Goal: Transaction & Acquisition: Purchase product/service

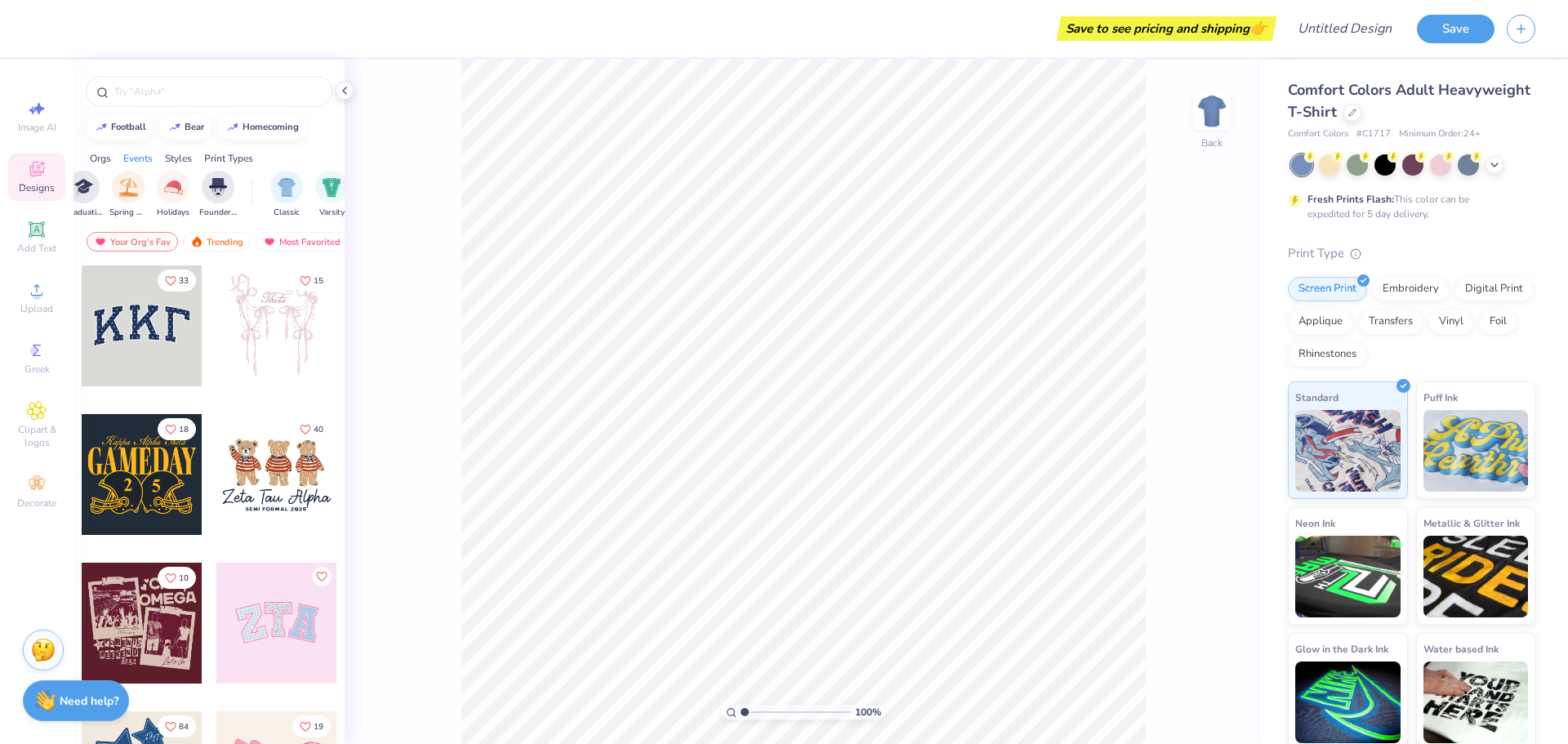
scroll to position [0, 673]
click at [187, 158] on div "Styles" at bounding box center [178, 158] width 27 height 15
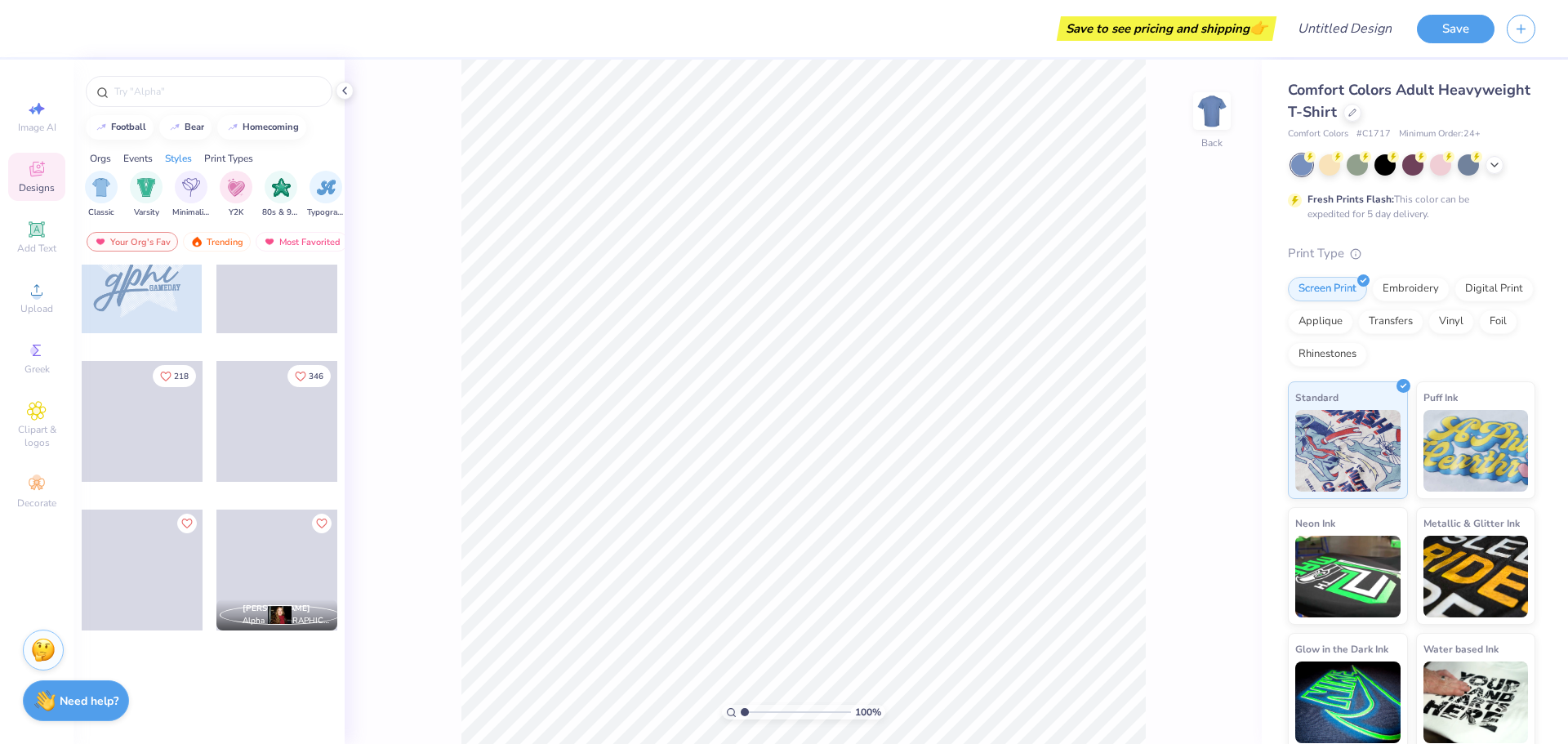
scroll to position [0, 0]
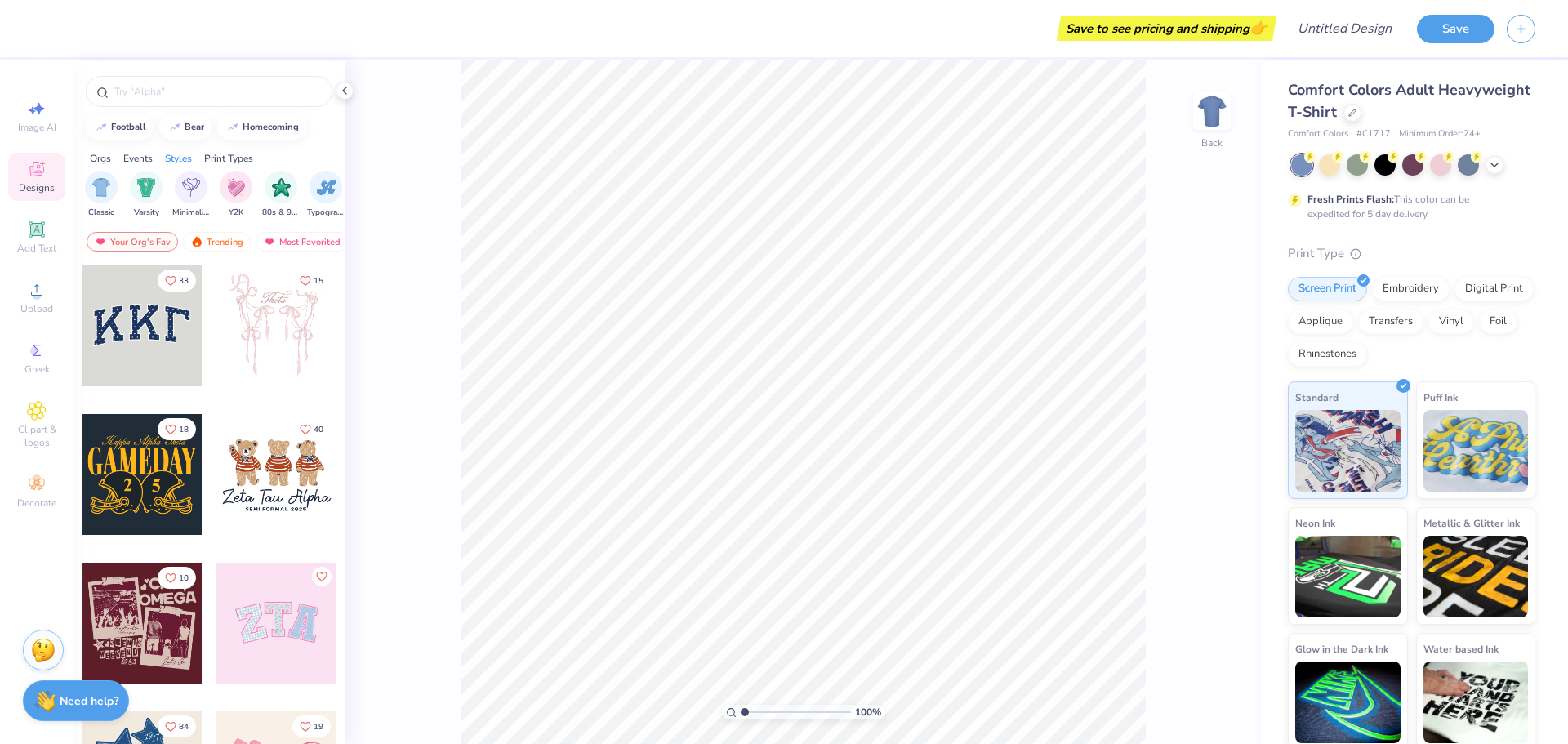
click at [1360, 116] on span "Comfort Colors Adult Heavyweight T-Shirt" at bounding box center [1410, 101] width 242 height 42
click at [1410, 294] on div "Embroidery" at bounding box center [1410, 286] width 77 height 24
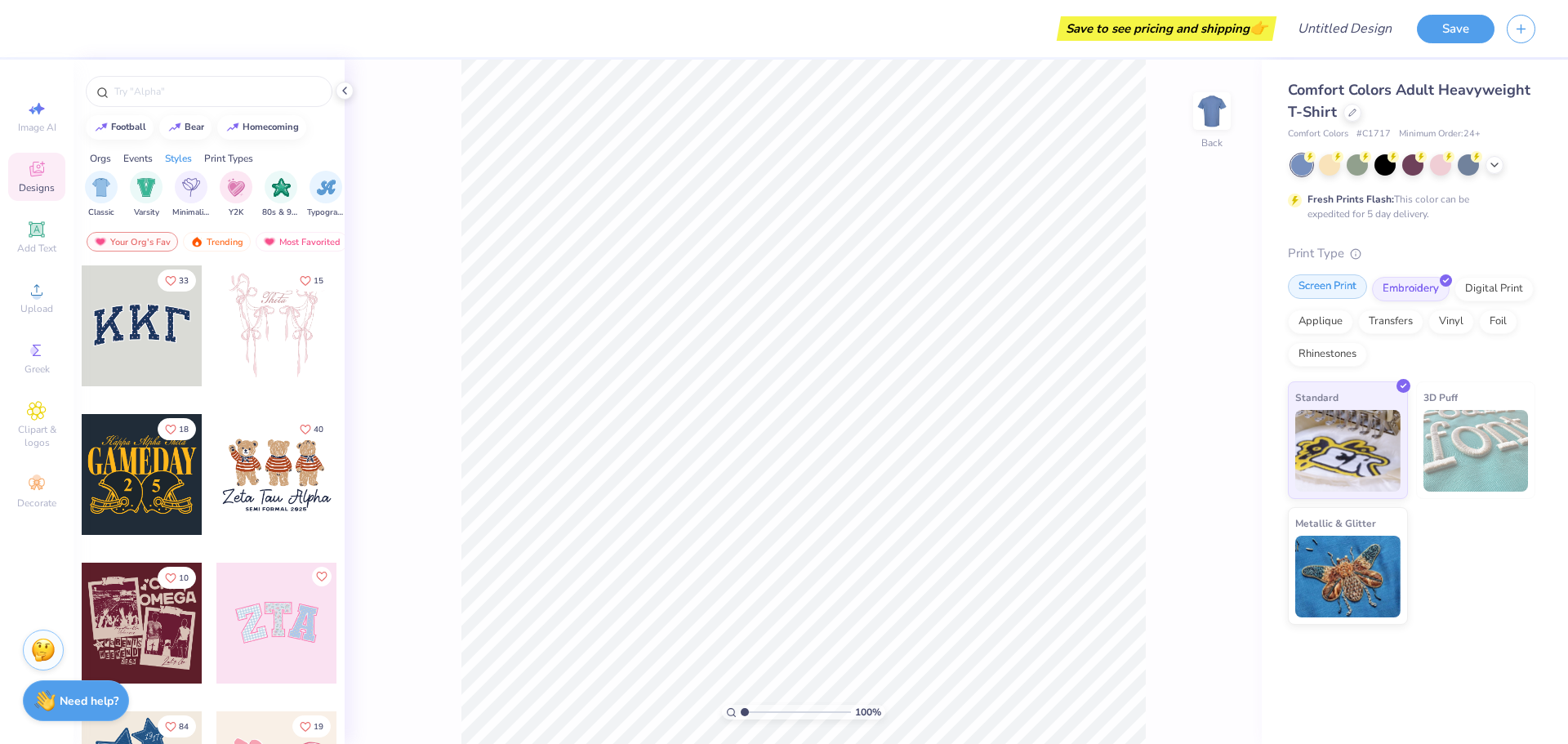
click at [1332, 284] on div "Screen Print" at bounding box center [1327, 286] width 79 height 24
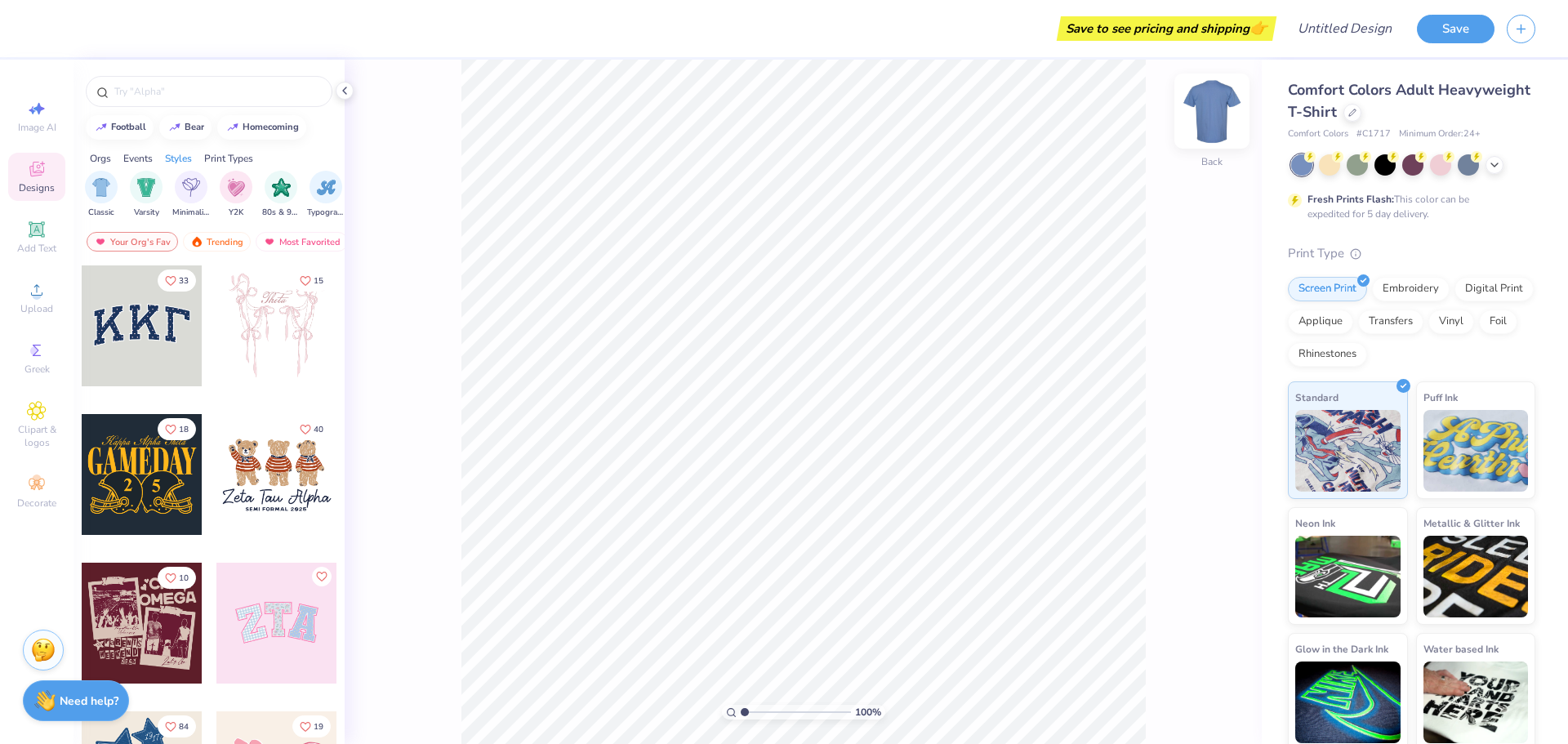
click at [1212, 135] on img at bounding box center [1212, 111] width 65 height 65
click at [1526, 29] on icon "button" at bounding box center [1521, 26] width 14 height 14
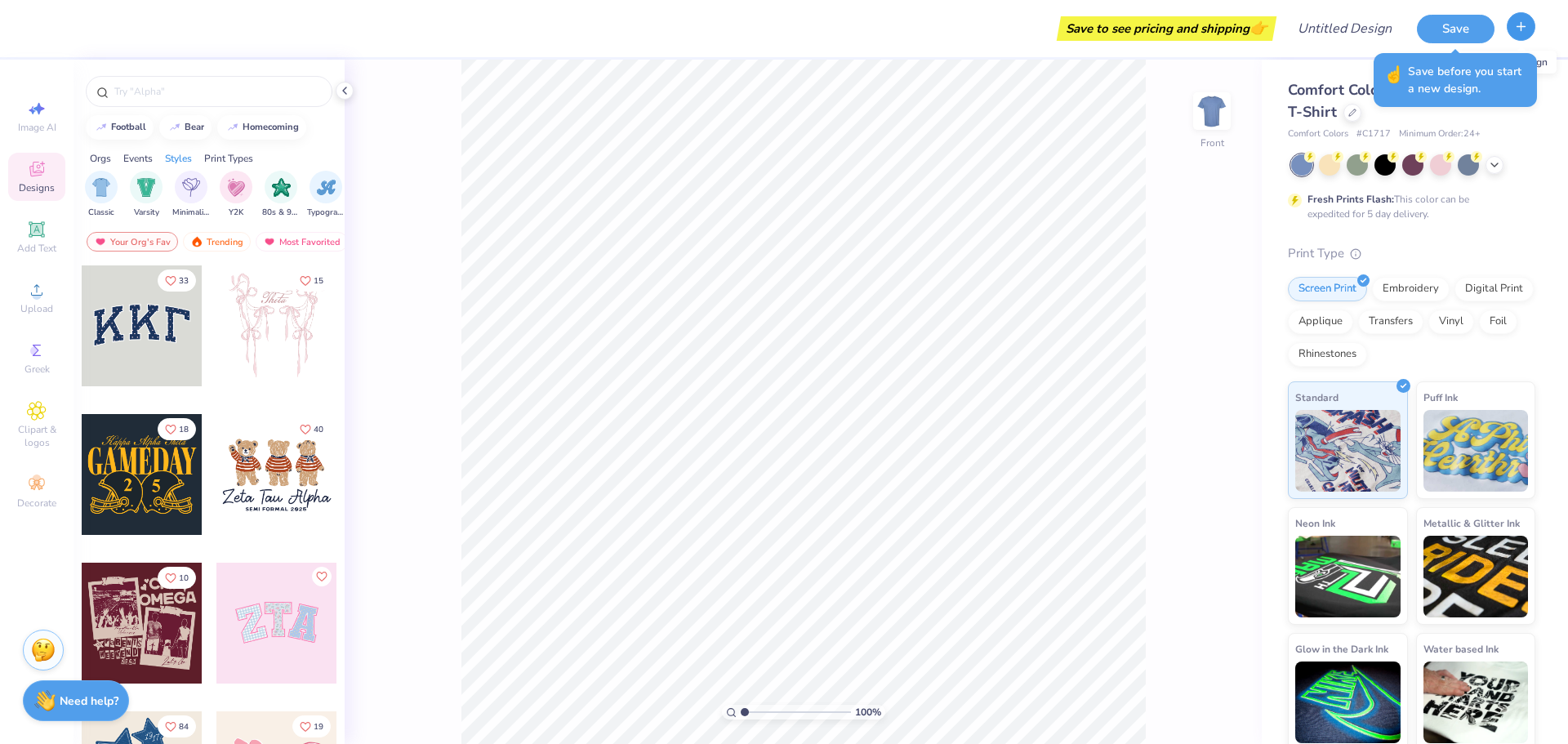
click at [1526, 29] on icon "button" at bounding box center [1521, 26] width 14 height 14
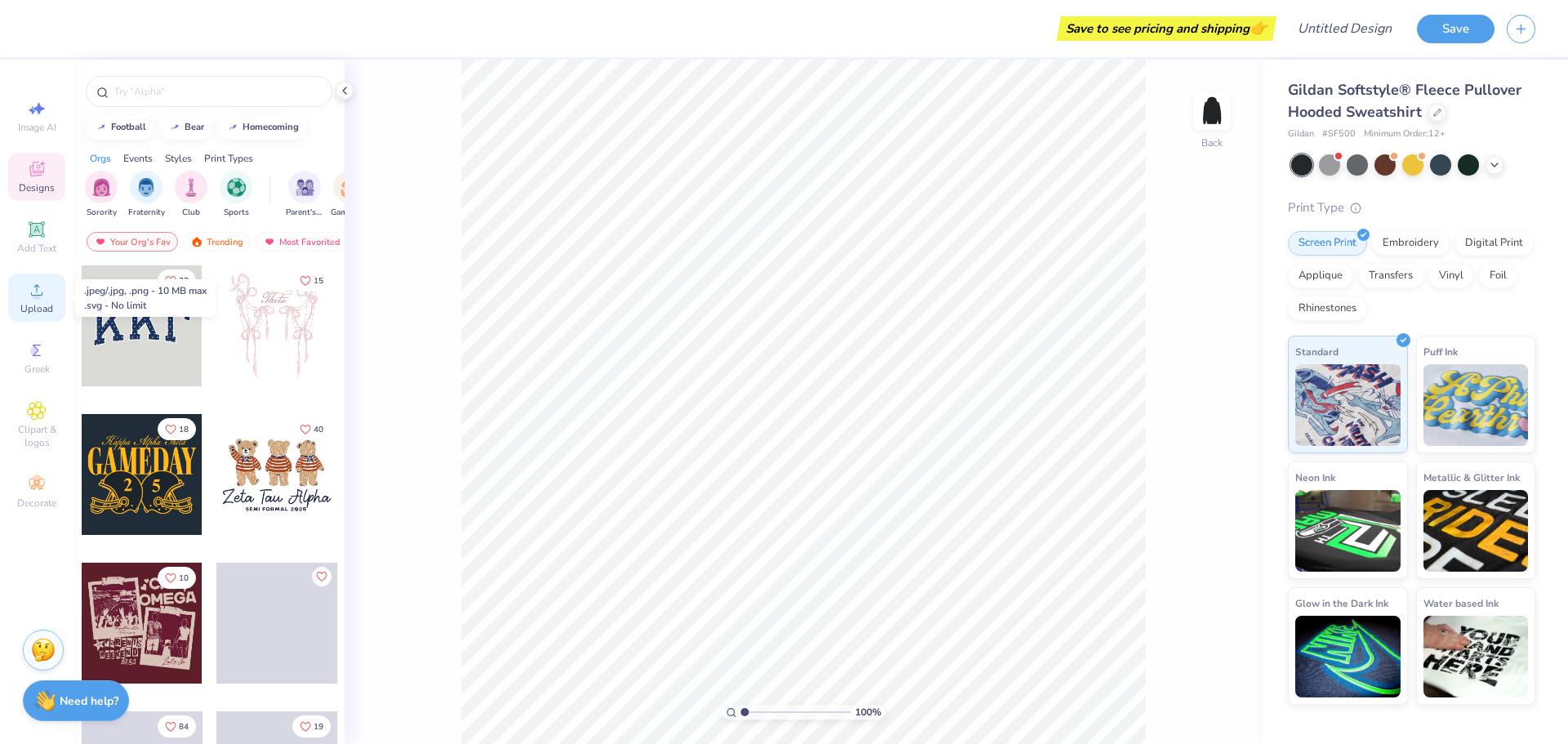
click at [35, 305] on span "Upload" at bounding box center [36, 309] width 33 height 13
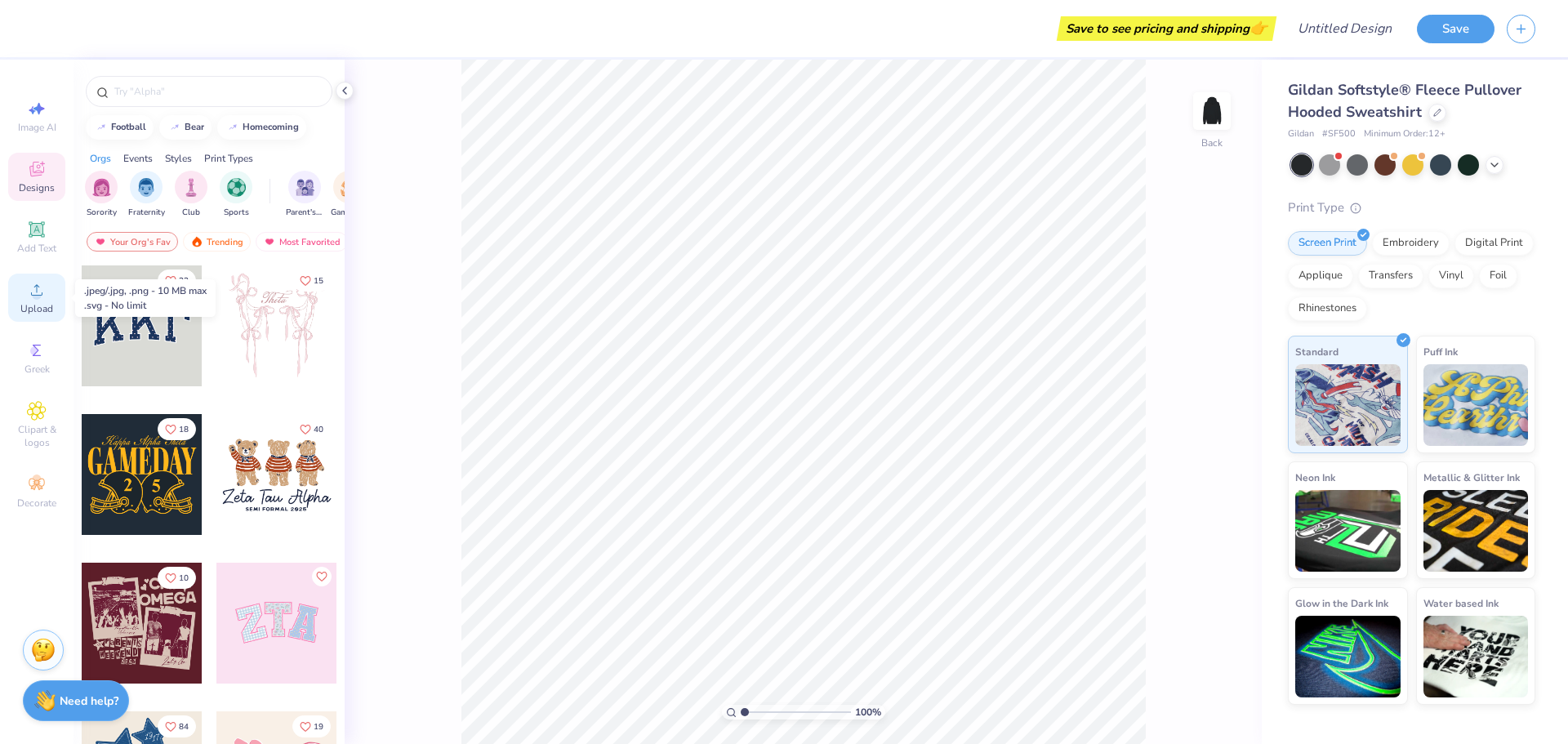
click at [37, 286] on icon at bounding box center [36, 290] width 11 height 11
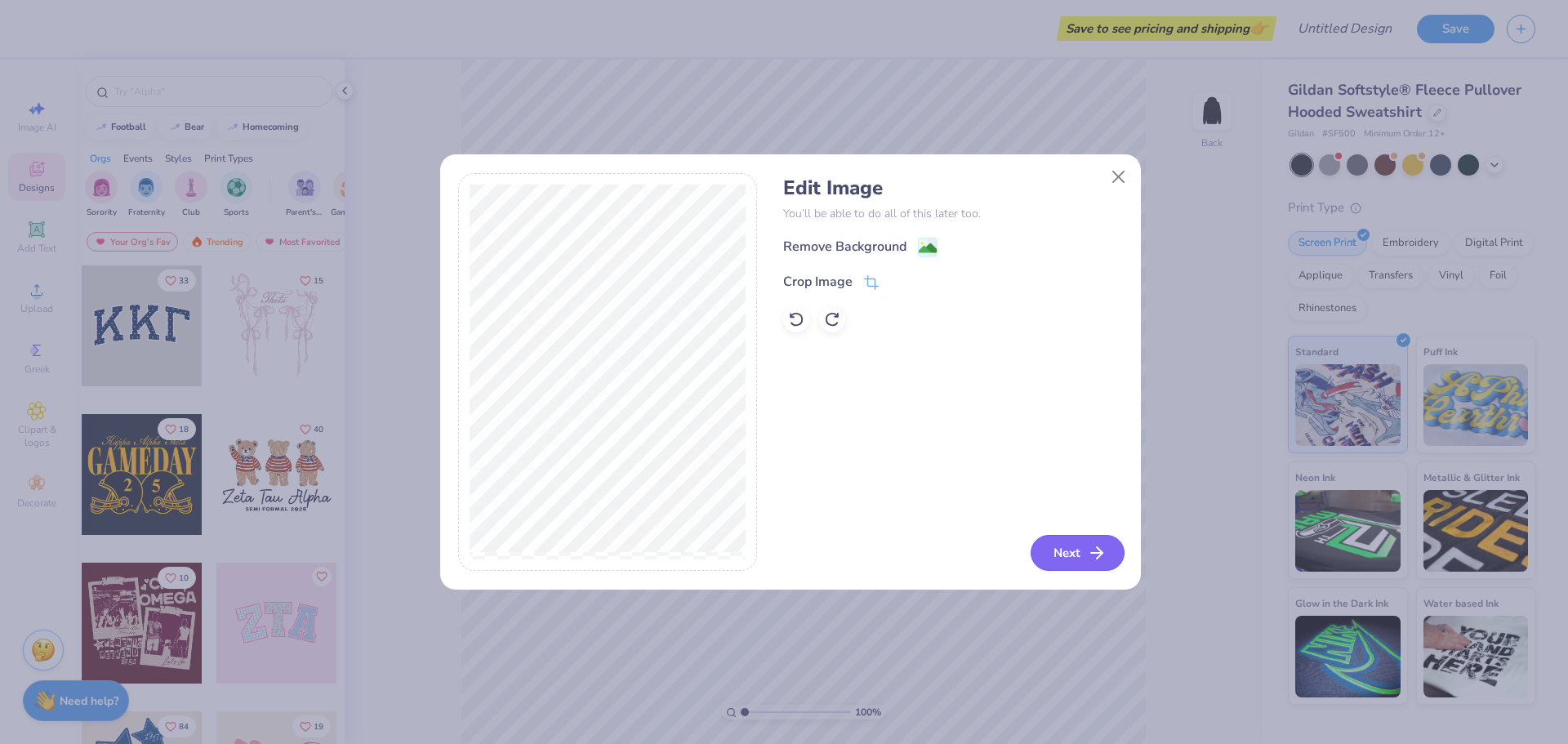
click at [1076, 558] on button "Next" at bounding box center [1078, 553] width 94 height 36
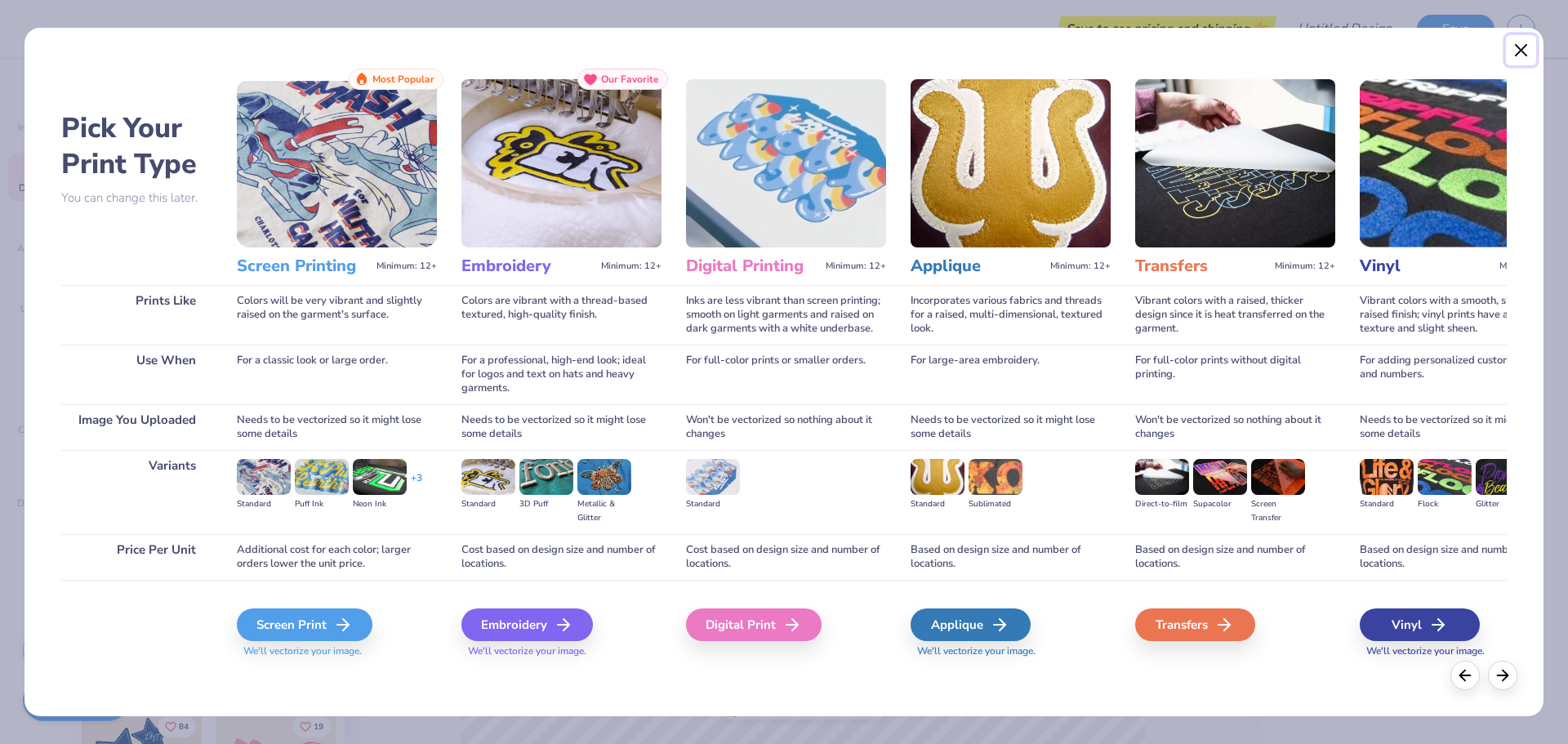
click at [1518, 43] on button "Close" at bounding box center [1521, 50] width 31 height 31
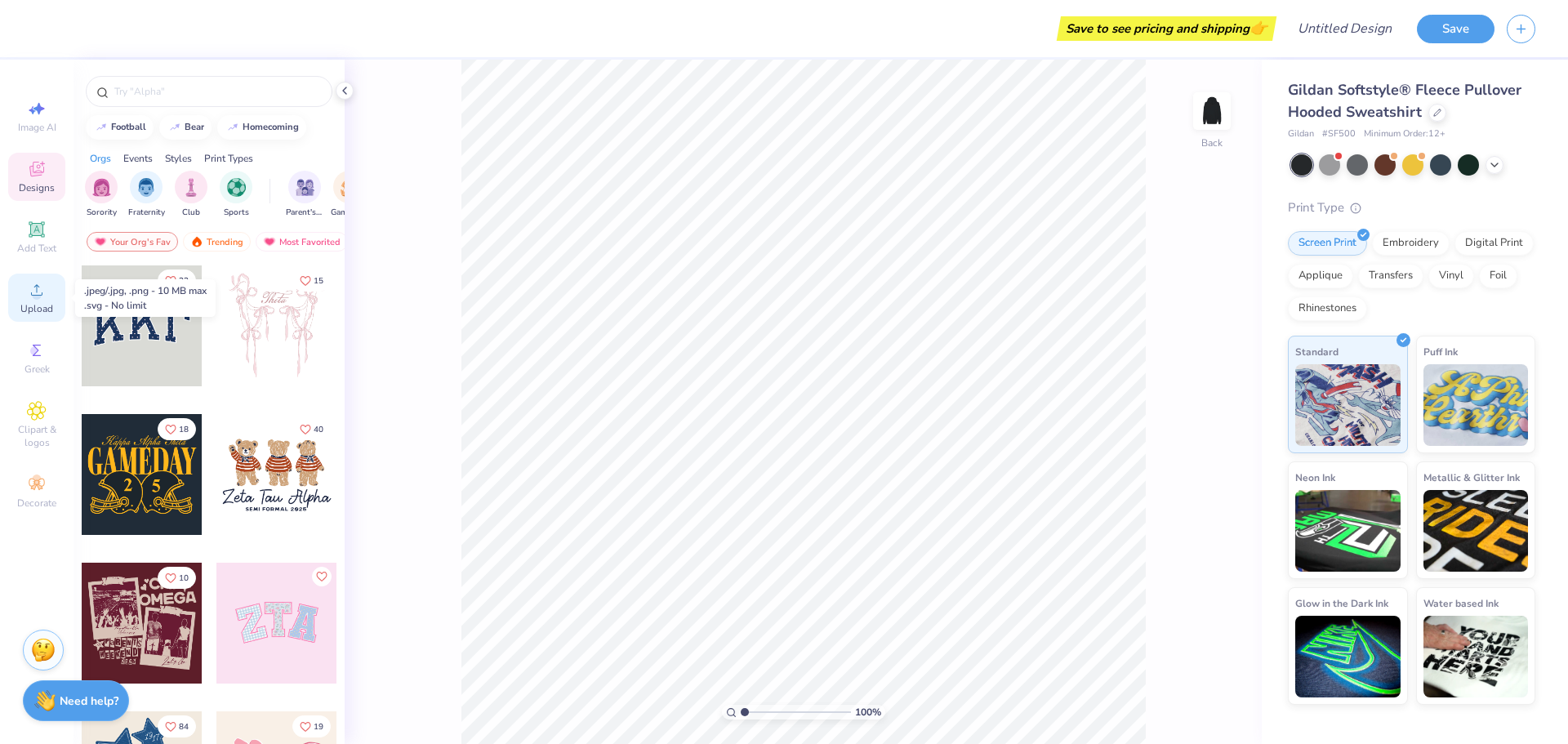
click at [34, 298] on circle at bounding box center [36, 296] width 9 height 9
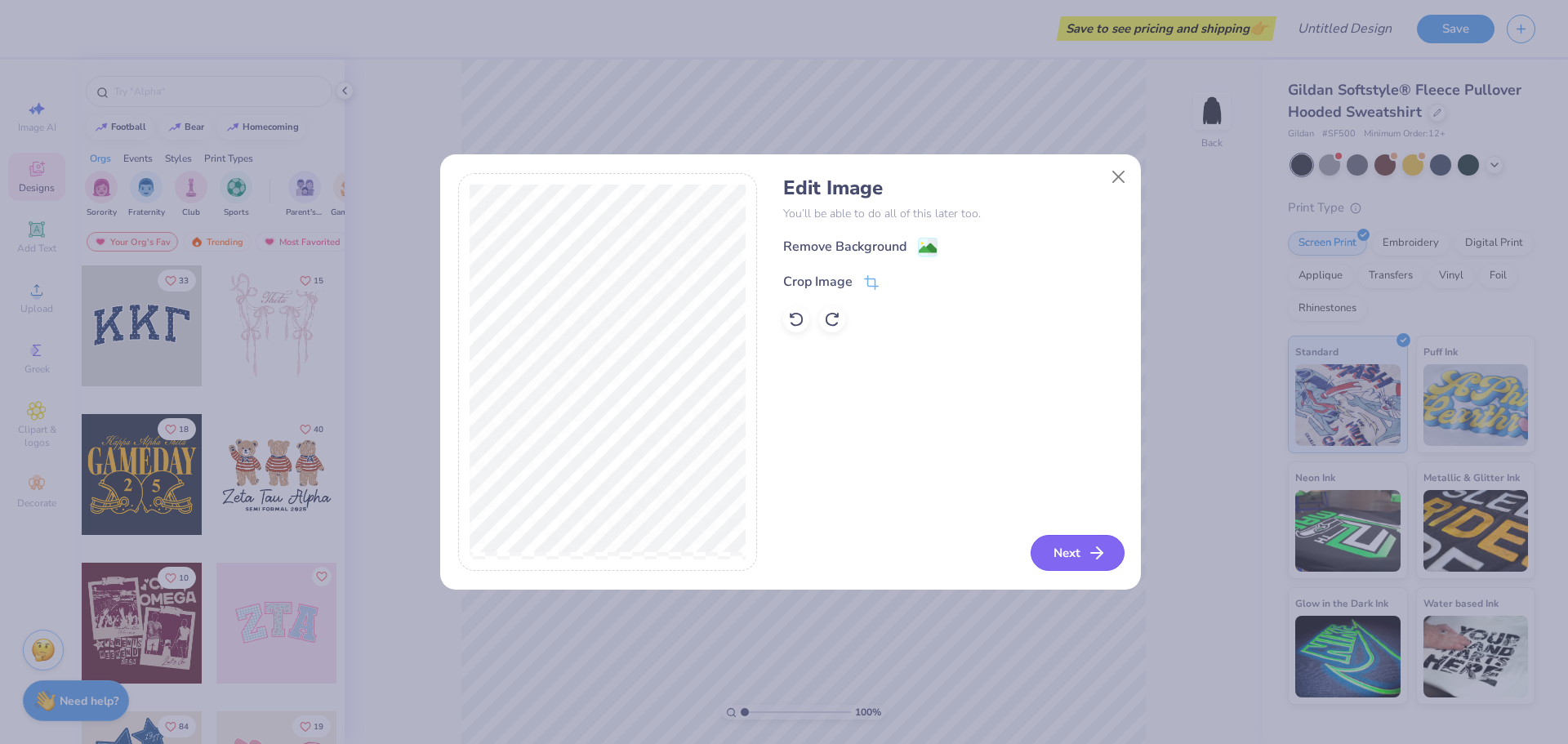
click at [1074, 559] on button "Next" at bounding box center [1078, 553] width 94 height 36
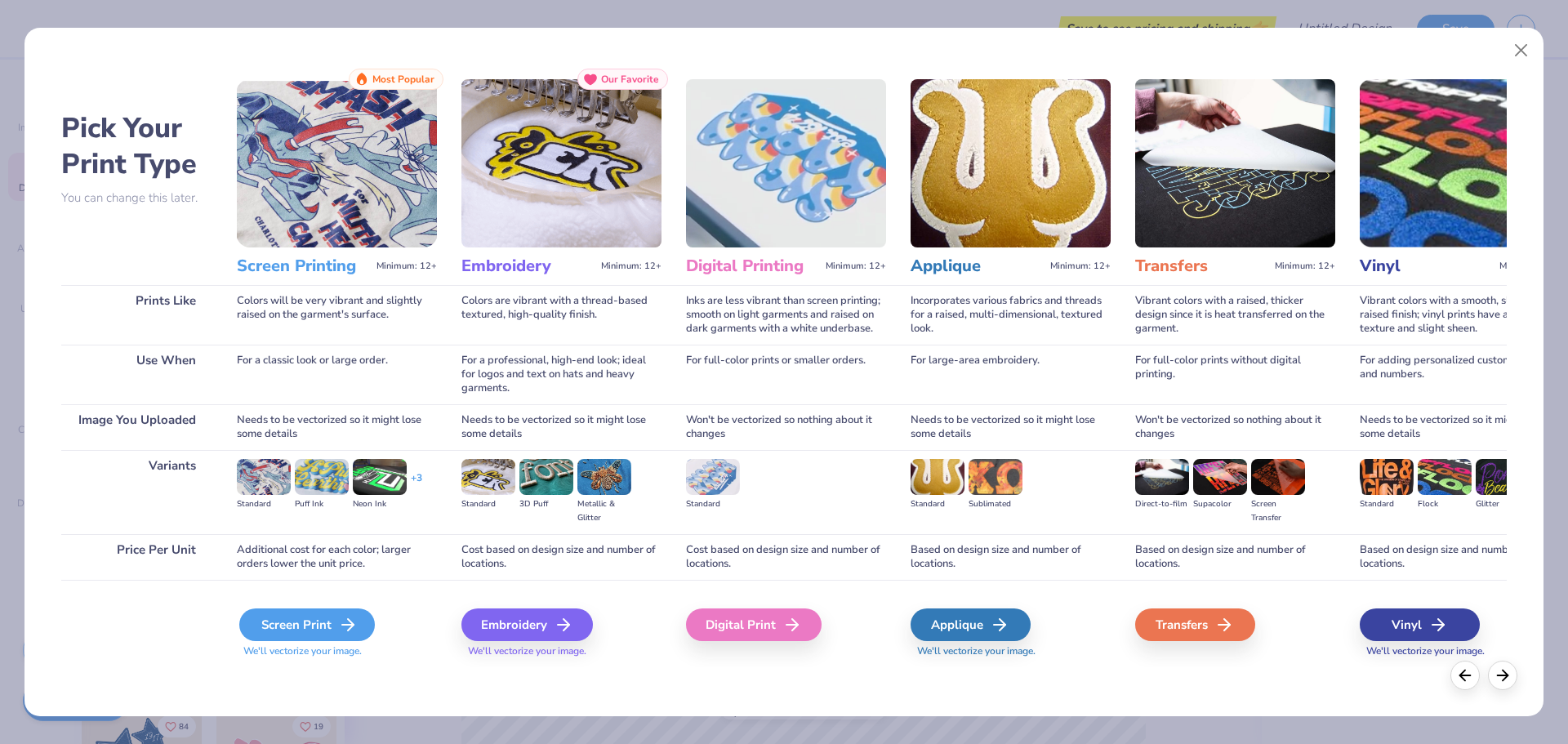
click at [287, 619] on div "Screen Print" at bounding box center [307, 625] width 135 height 33
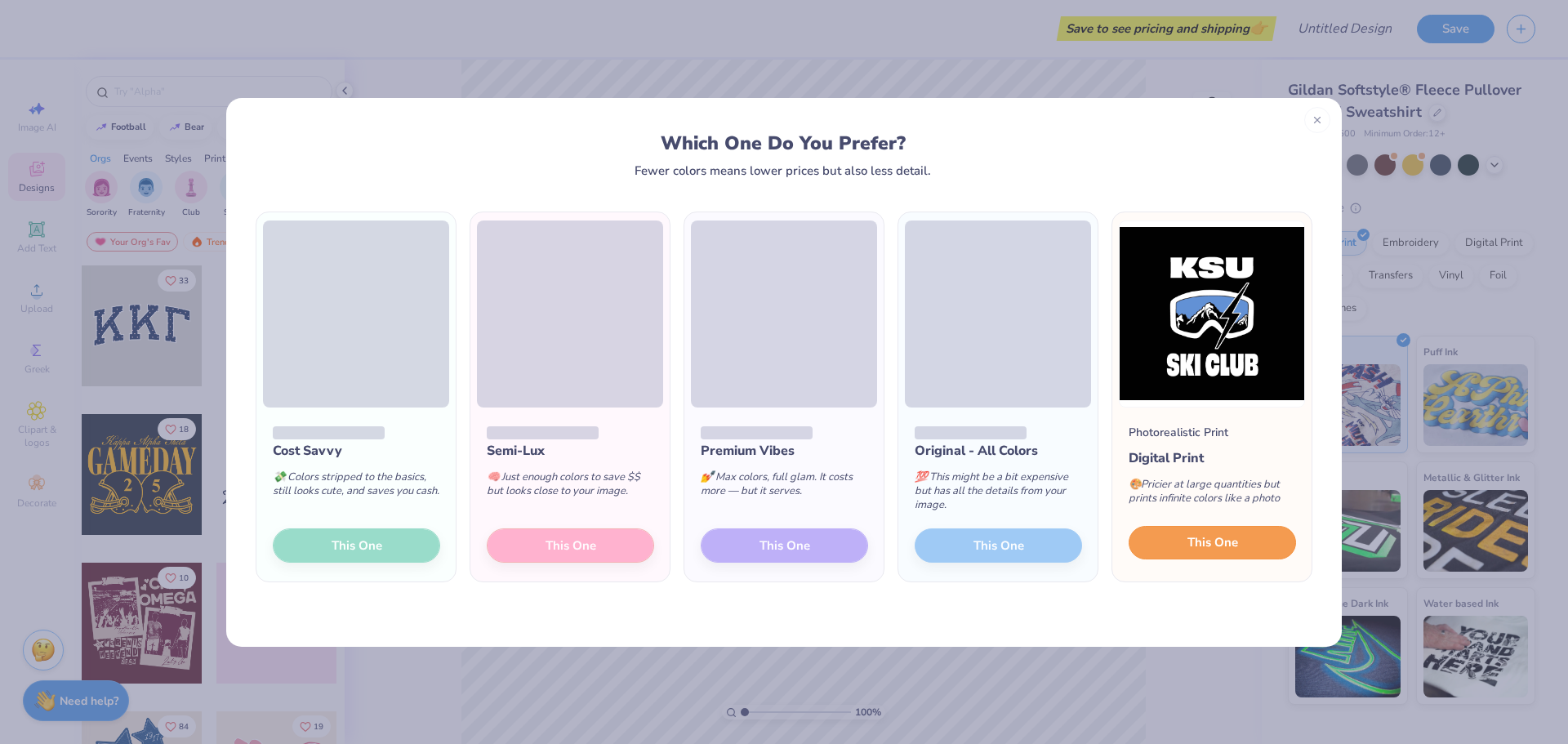
click at [1205, 536] on span "This One" at bounding box center [1213, 543] width 50 height 19
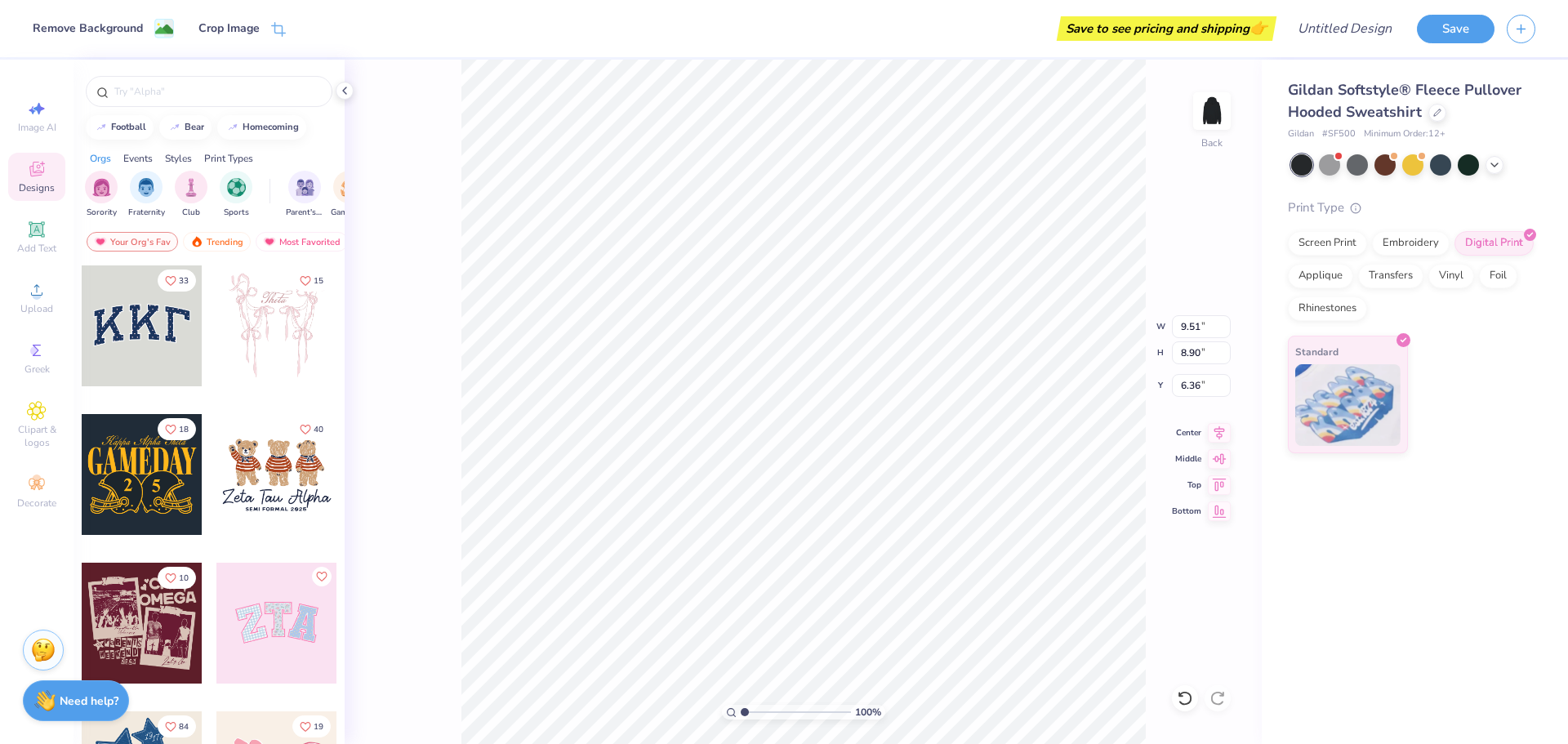
type input "9.51"
type input "8.90"
type input "6.36"
type input "5.82"
type input "5.45"
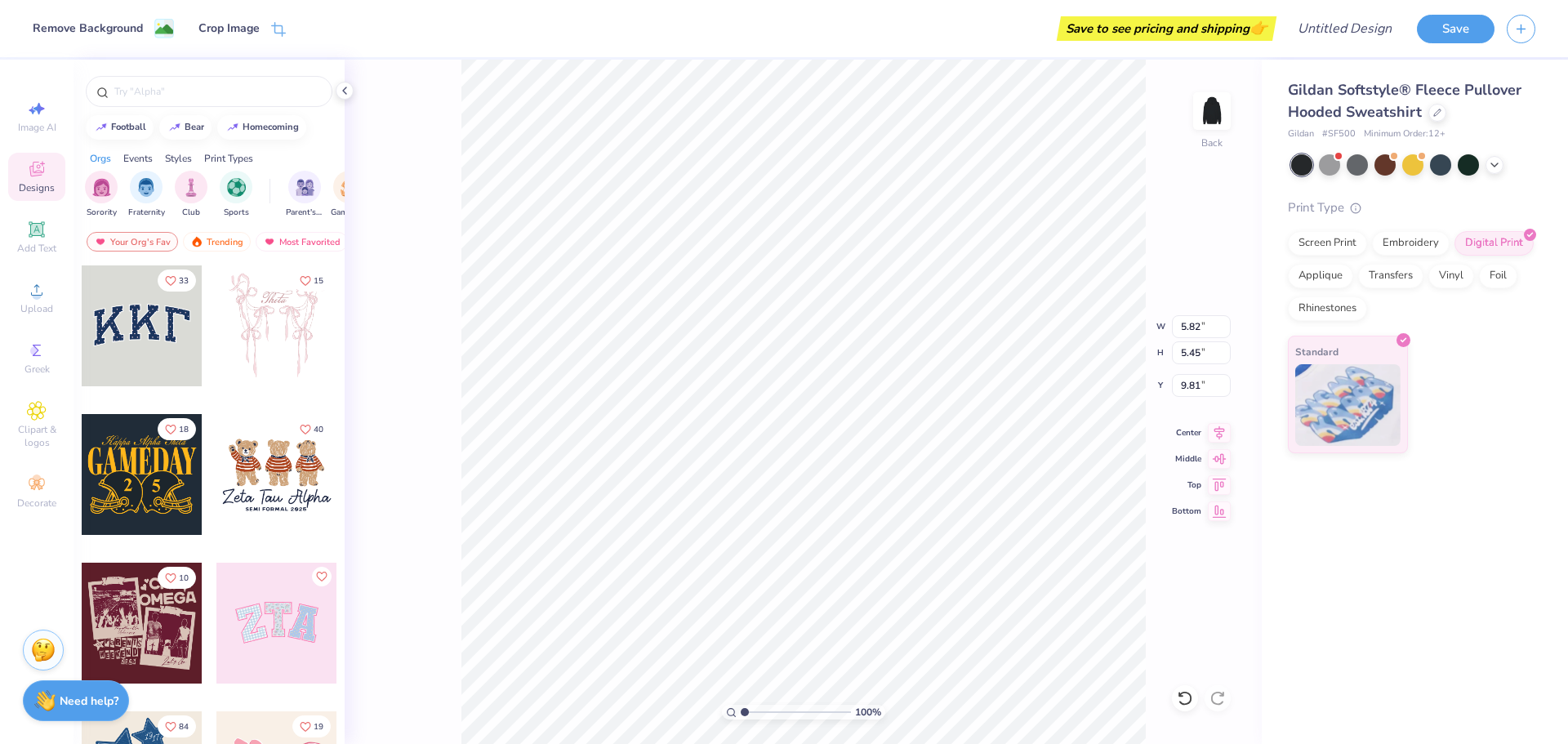
type input "4.99"
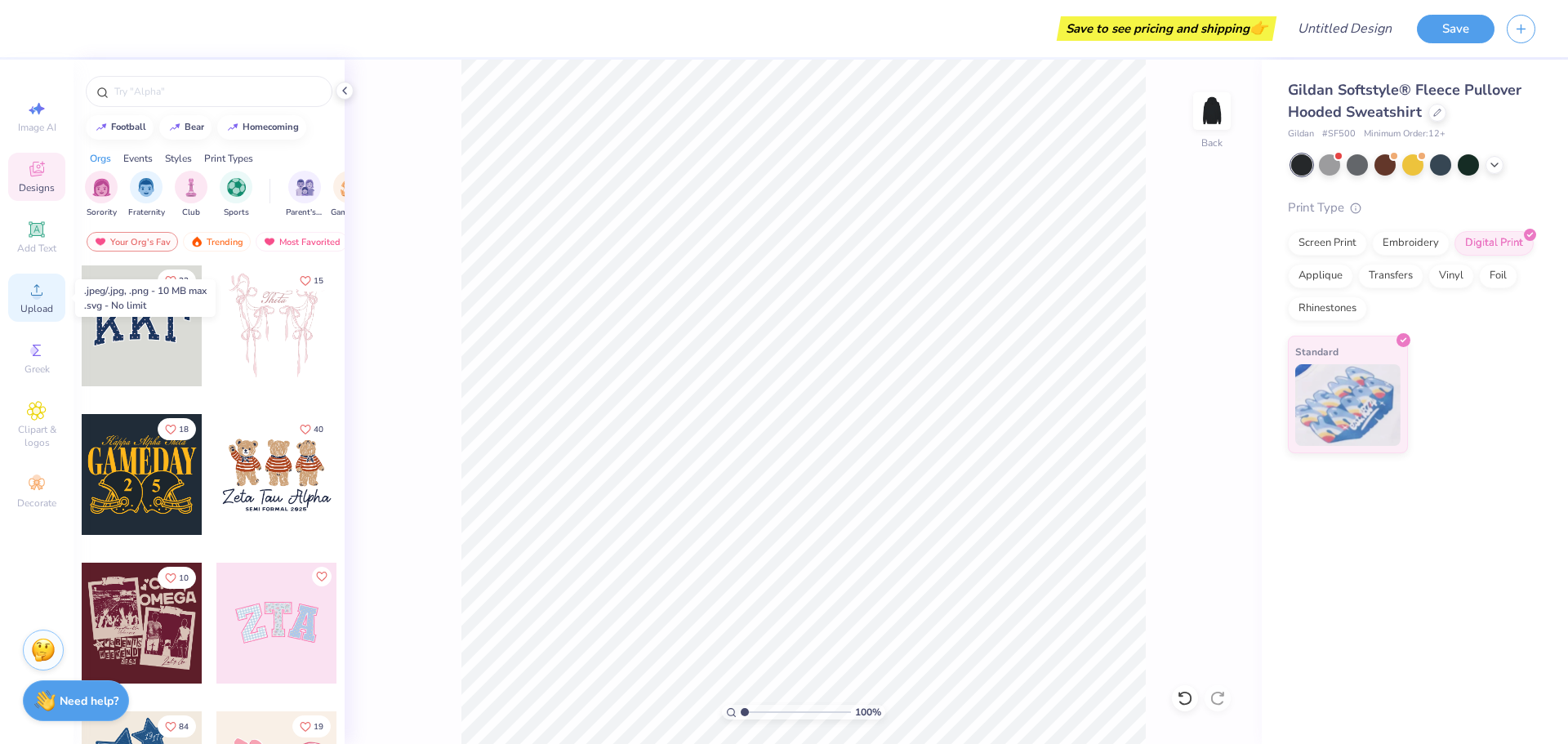
click at [37, 300] on div "Upload" at bounding box center [36, 298] width 57 height 48
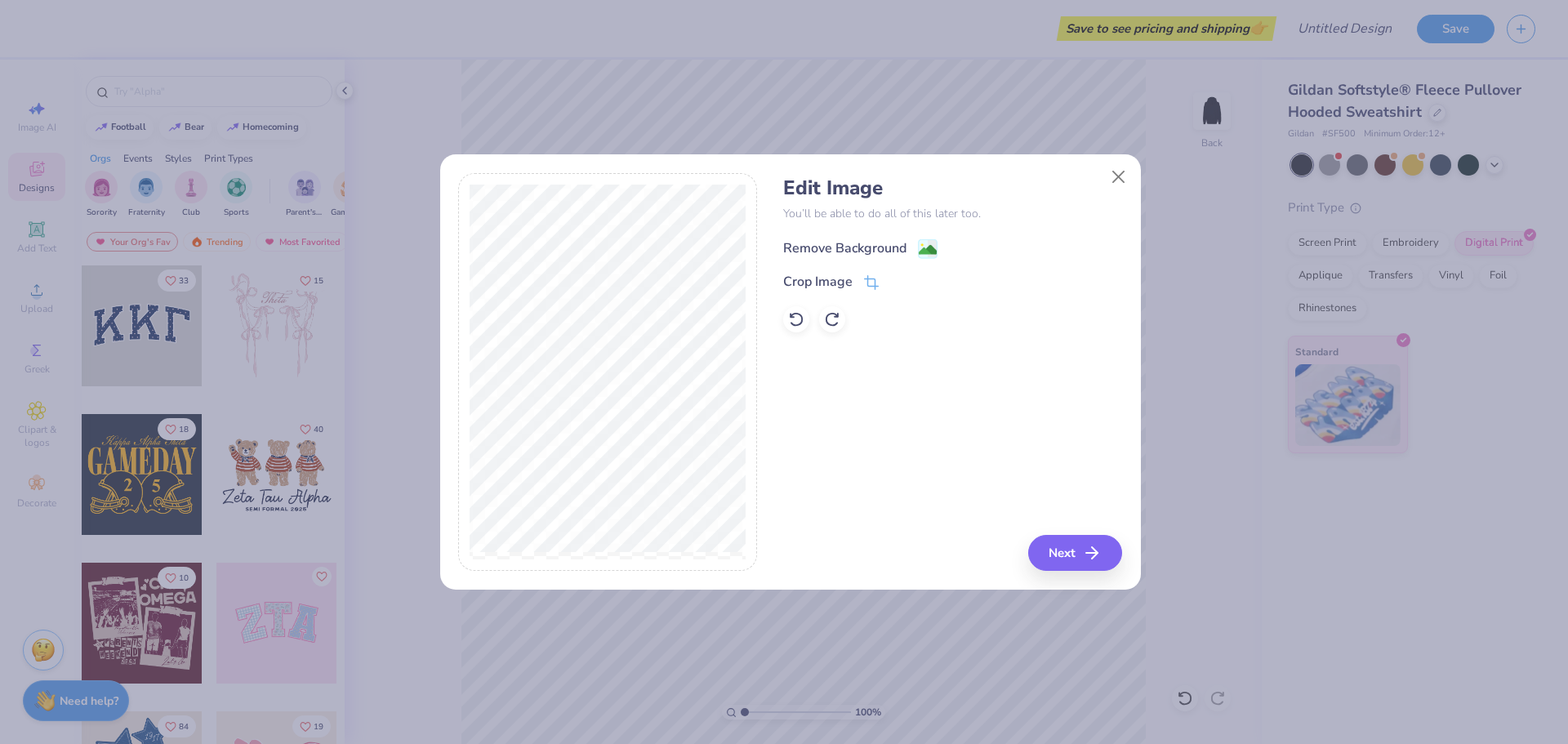
click at [810, 243] on div "Remove Background" at bounding box center [845, 248] width 123 height 20
click at [1076, 554] on button "Next" at bounding box center [1078, 553] width 94 height 36
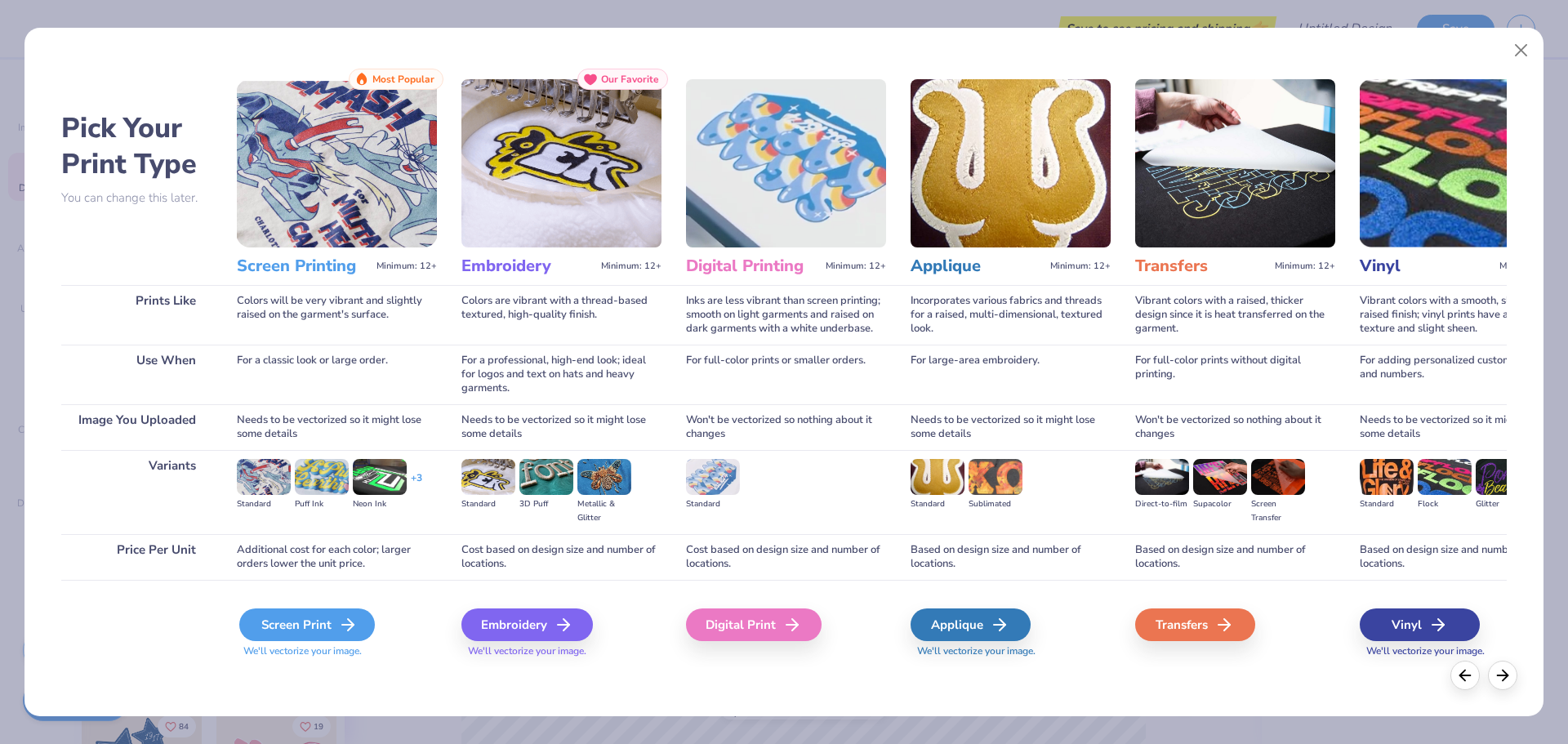
click at [303, 624] on div "Screen Print" at bounding box center [307, 625] width 135 height 33
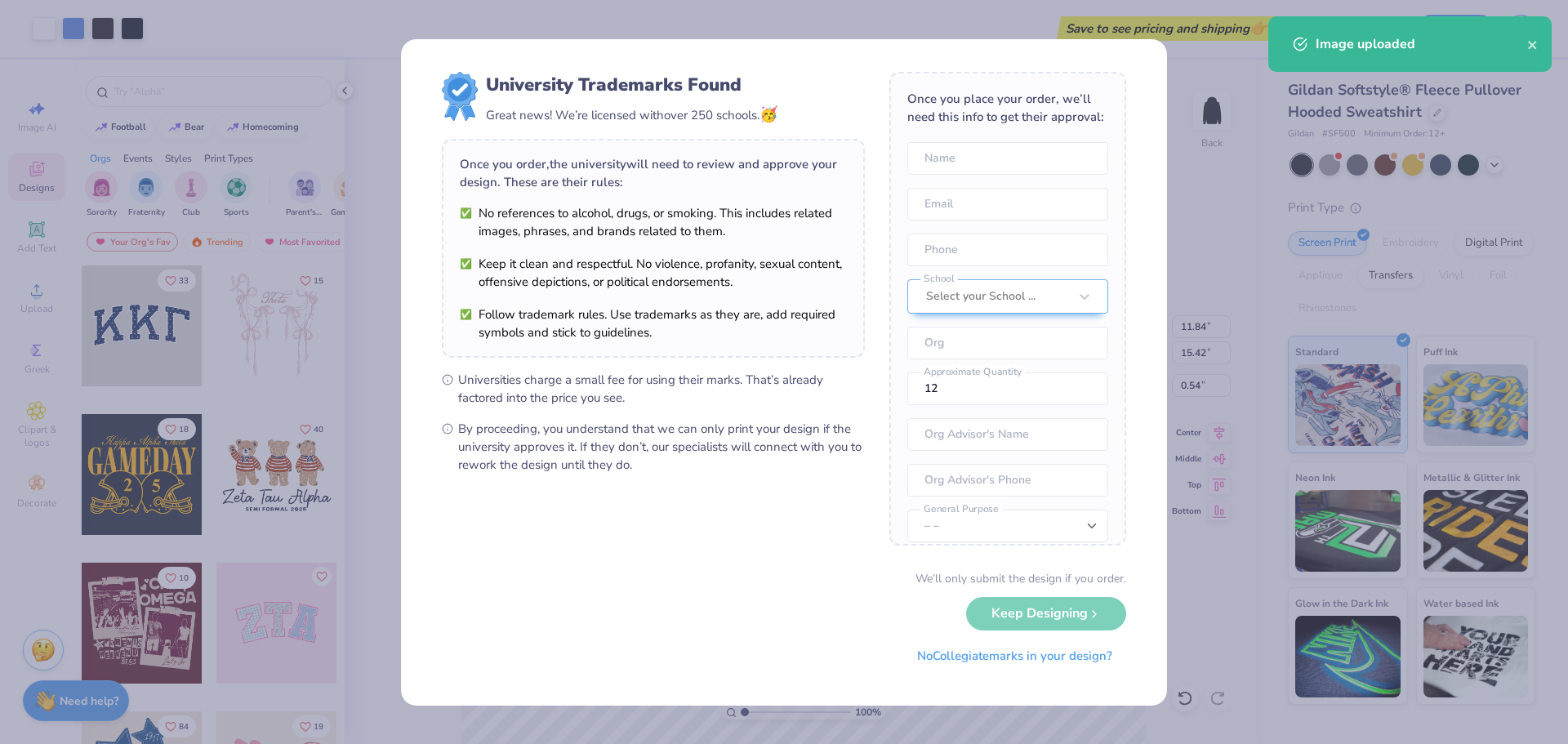
click at [901, 227] on div "Once you place your order, we’ll need this info to get their approval: Name Ema…" at bounding box center [1008, 309] width 237 height 474
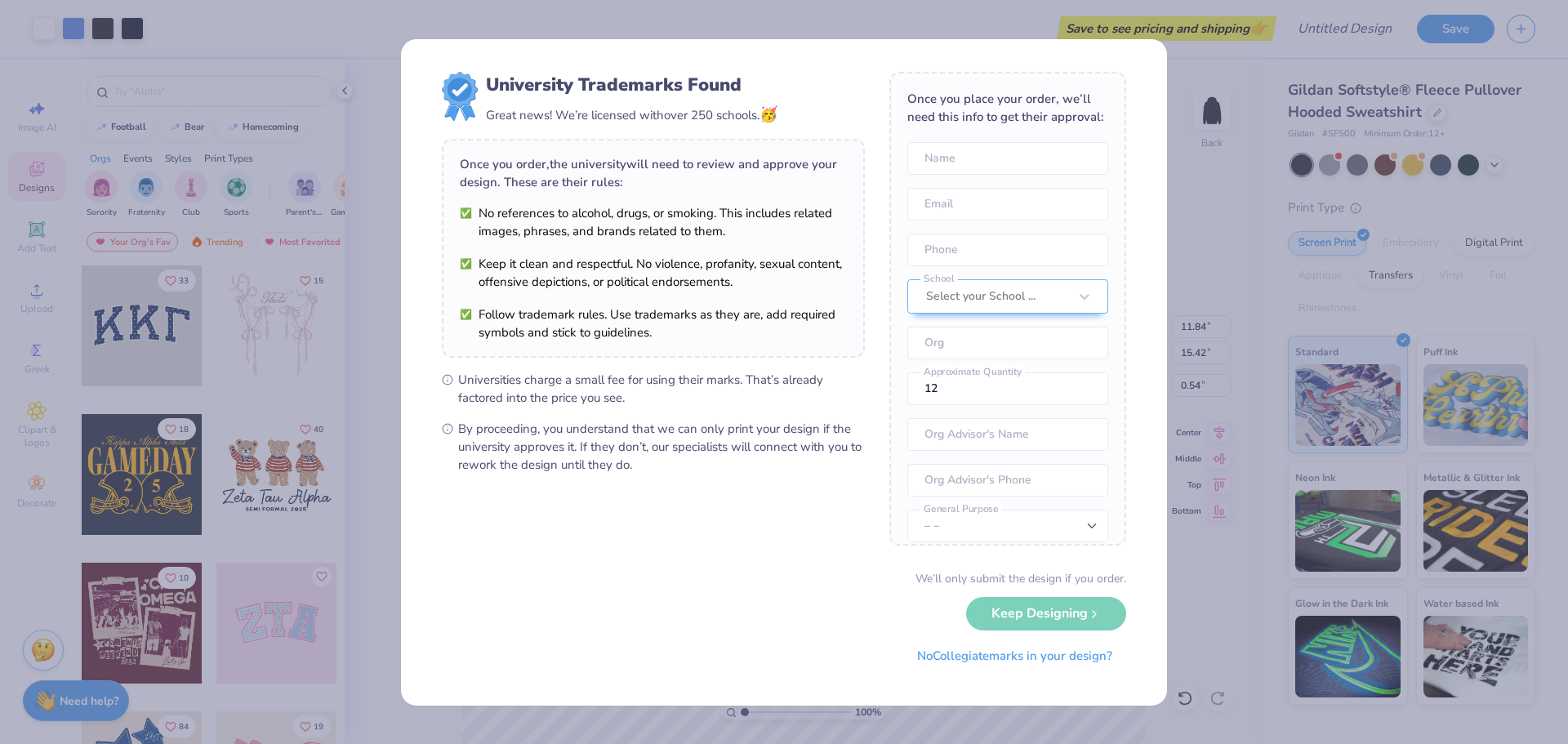
click at [1083, 613] on div "We’ll only submit the design if you order. Keep Designing No Collegiate marks i…" at bounding box center [784, 622] width 684 height 103
click at [1033, 611] on div "We’ll only submit the design if you order. Keep Designing No Collegiate marks i…" at bounding box center [784, 622] width 684 height 103
click at [1205, 259] on div "University Trademarks Found Great news! We’re licensed with over 250 schools. 🥳…" at bounding box center [784, 372] width 1568 height 744
click at [1055, 614] on div "We’ll only submit the design if you order. Keep Designing No Collegiate marks i…" at bounding box center [784, 622] width 684 height 103
drag, startPoint x: 1055, startPoint y: 614, endPoint x: 1029, endPoint y: 617, distance: 26.2
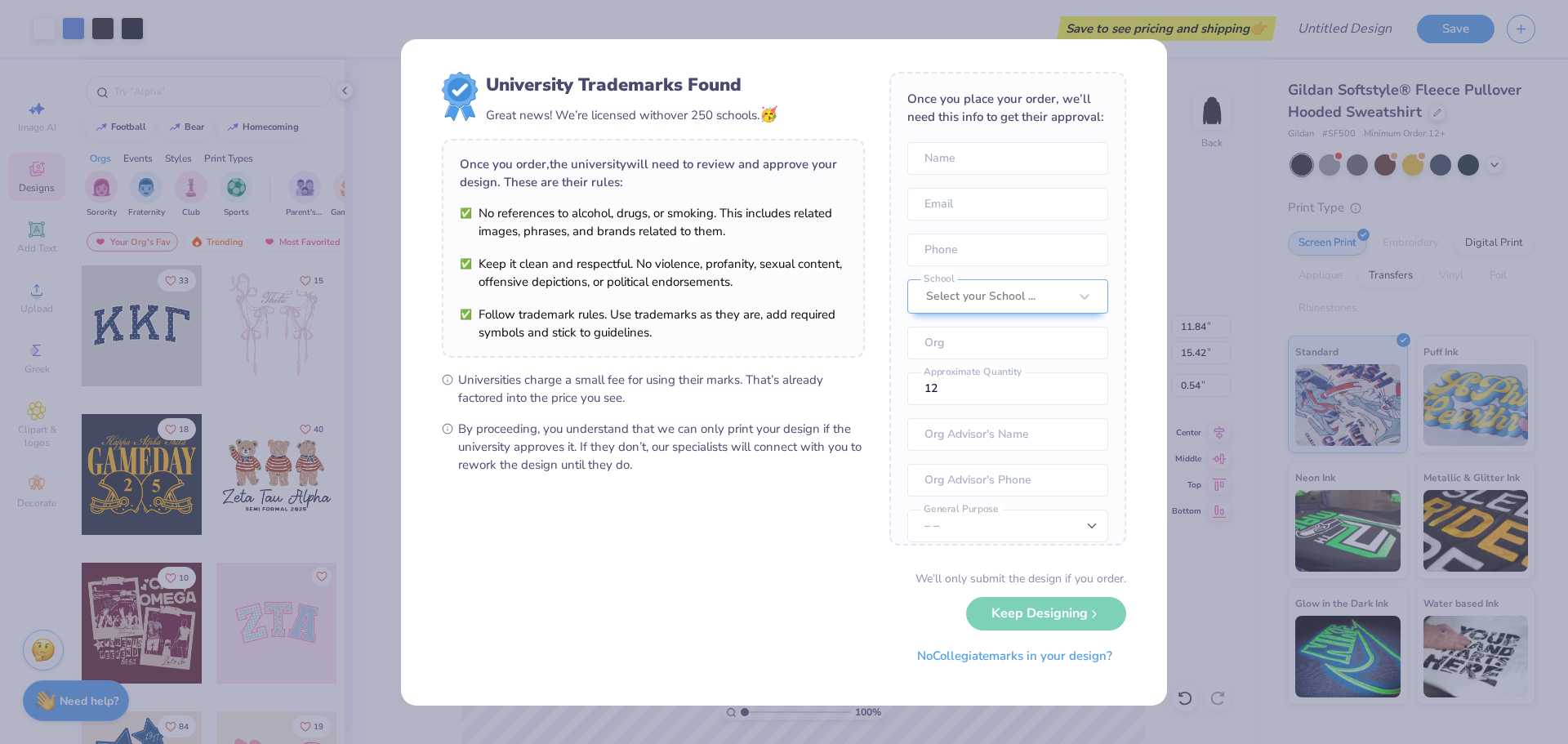
click at [1029, 617] on div "We’ll only submit the design if you order. Keep Designing No Collegiate marks i…" at bounding box center [784, 622] width 684 height 103
click at [1254, 615] on div "University Trademarks Found Great news! We’re licensed with over 250 schools. 🥳…" at bounding box center [784, 372] width 1568 height 744
click at [548, 514] on form "University Trademarks Found Great news! We’re licensed with over 250 schools. 🥳…" at bounding box center [784, 372] width 684 height 601
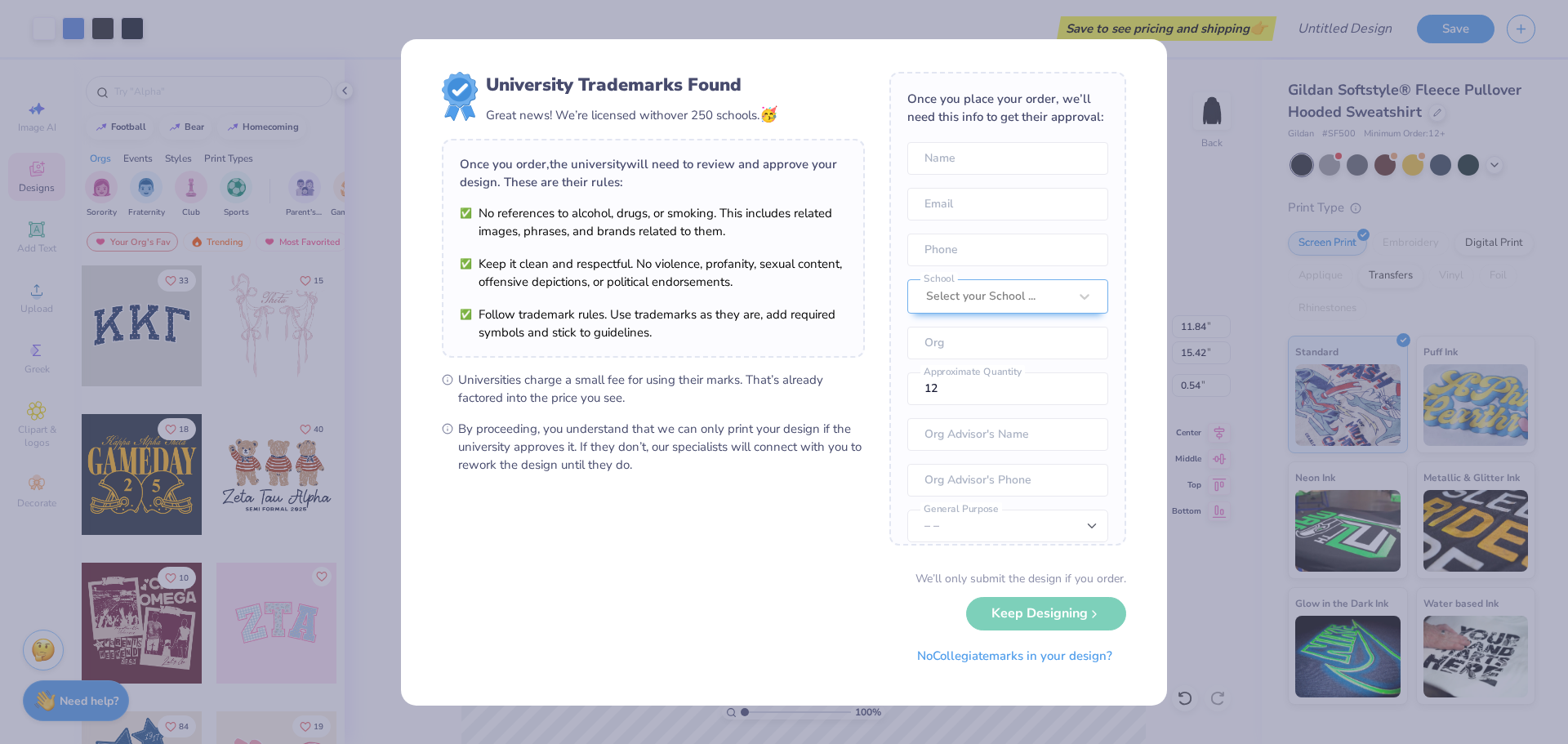
drag, startPoint x: 360, startPoint y: 597, endPoint x: 378, endPoint y: 666, distance: 71.3
click at [378, 666] on div "University Trademarks Found Great news! We’re licensed with over 250 schools. 🥳…" at bounding box center [784, 372] width 1568 height 744
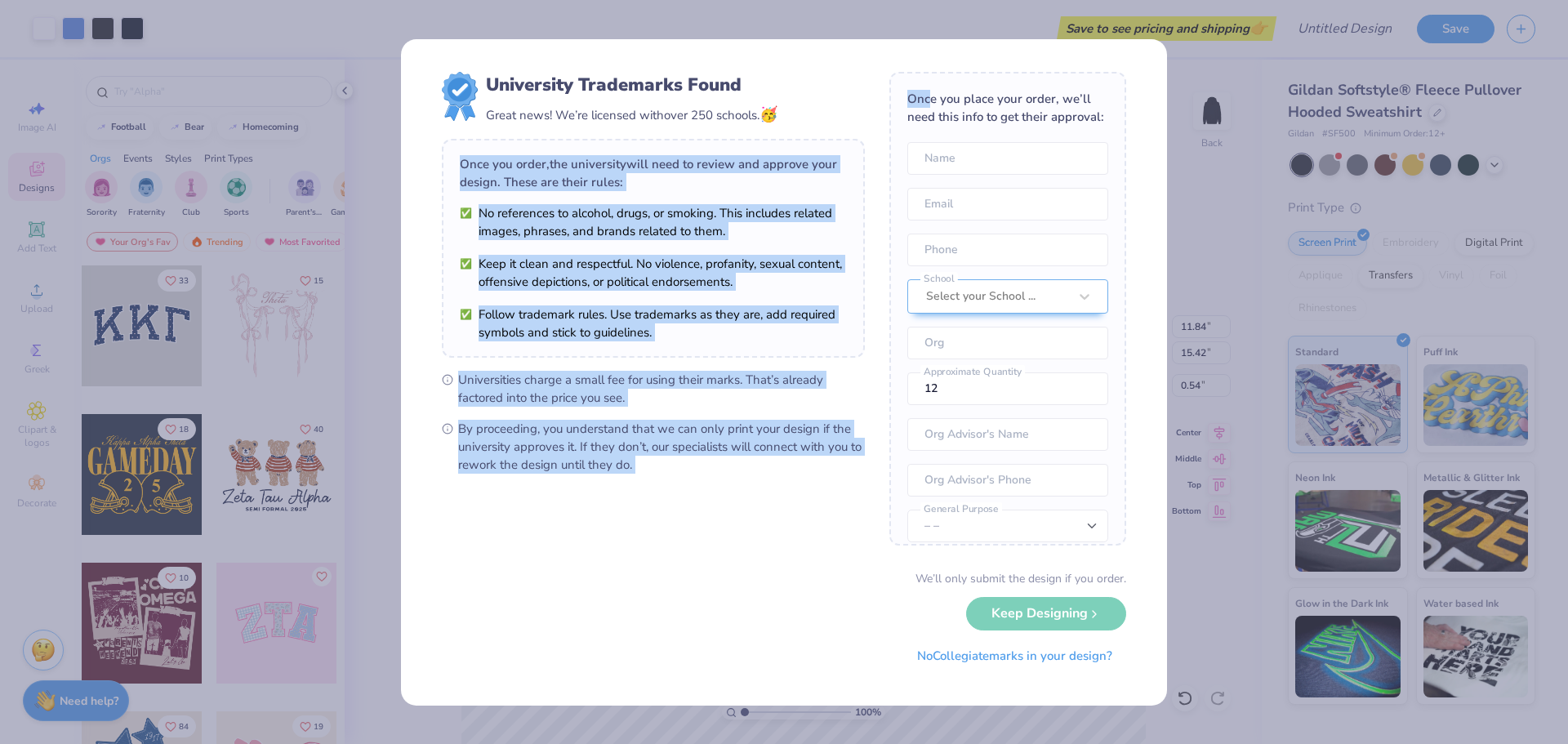
drag, startPoint x: 929, startPoint y: 69, endPoint x: 783, endPoint y: 131, distance: 158.6
click at [783, 131] on div "University Trademarks Found Great news! We’re licensed with over 250 schools. 🥳…" at bounding box center [784, 372] width 766 height 667
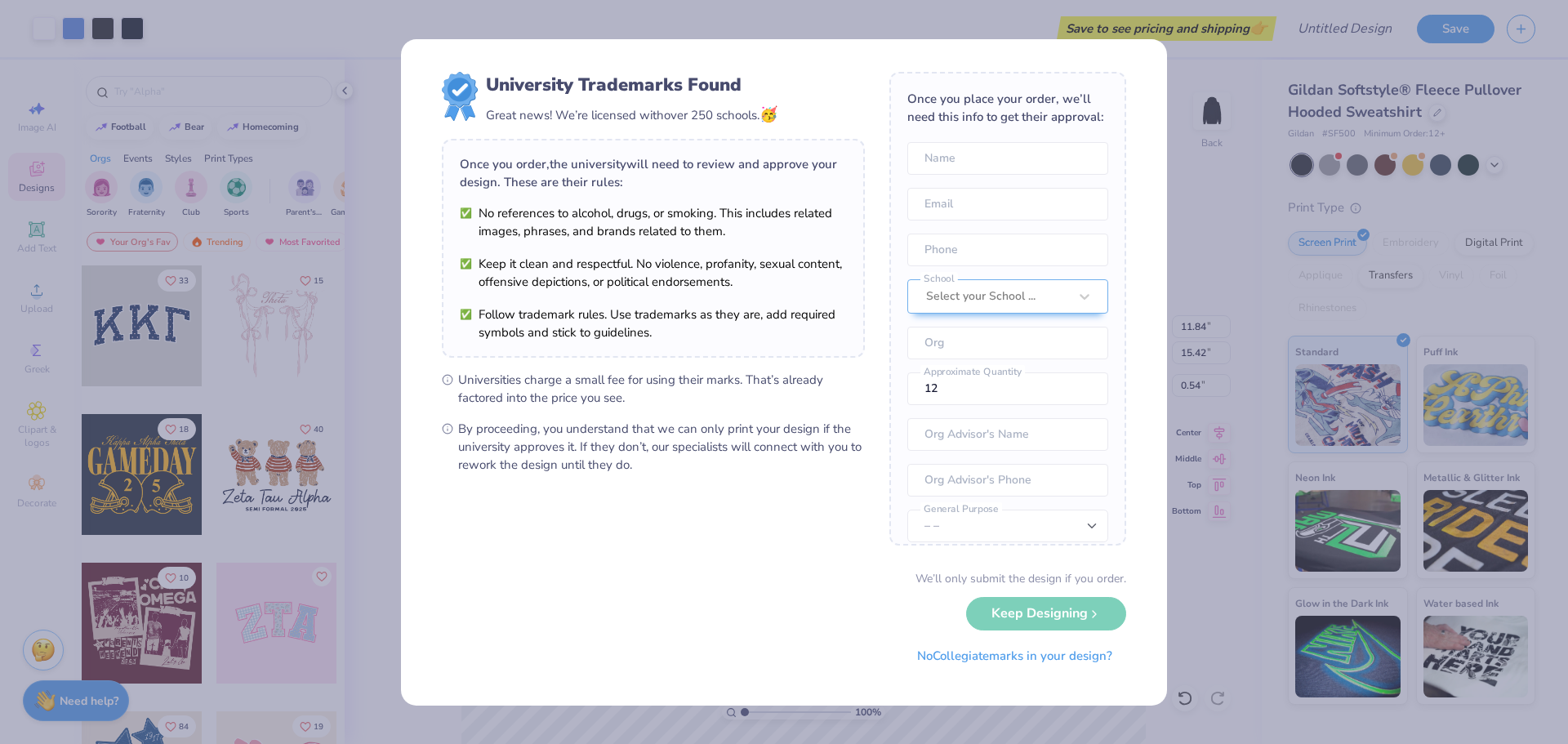
click at [829, 652] on div "We’ll only submit the design if you order. Keep Designing No Collegiate marks i…" at bounding box center [784, 622] width 684 height 103
click at [1015, 646] on button "No Collegiate marks in your design?" at bounding box center [1014, 653] width 223 height 34
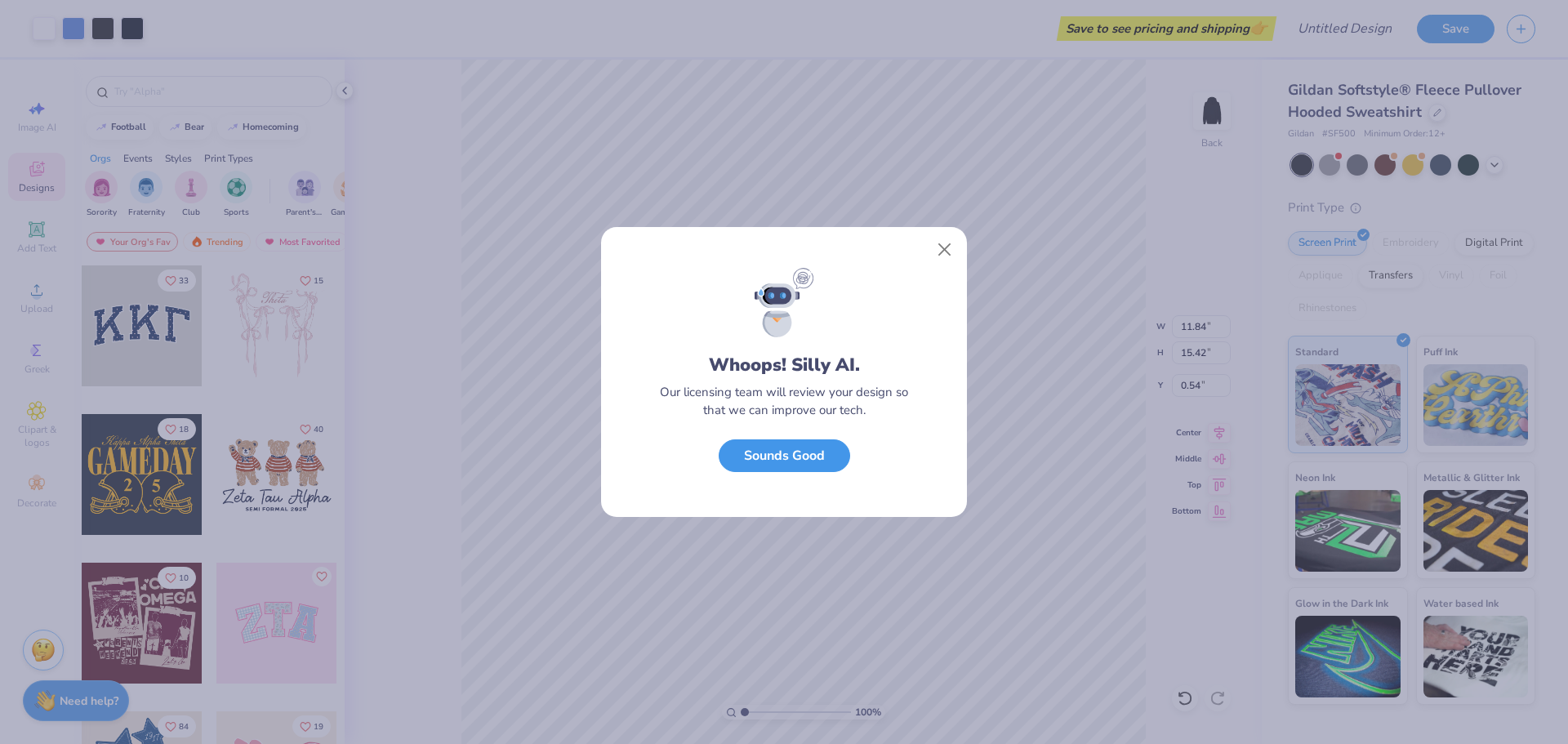
click at [801, 459] on button "Sounds Good" at bounding box center [784, 456] width 131 height 34
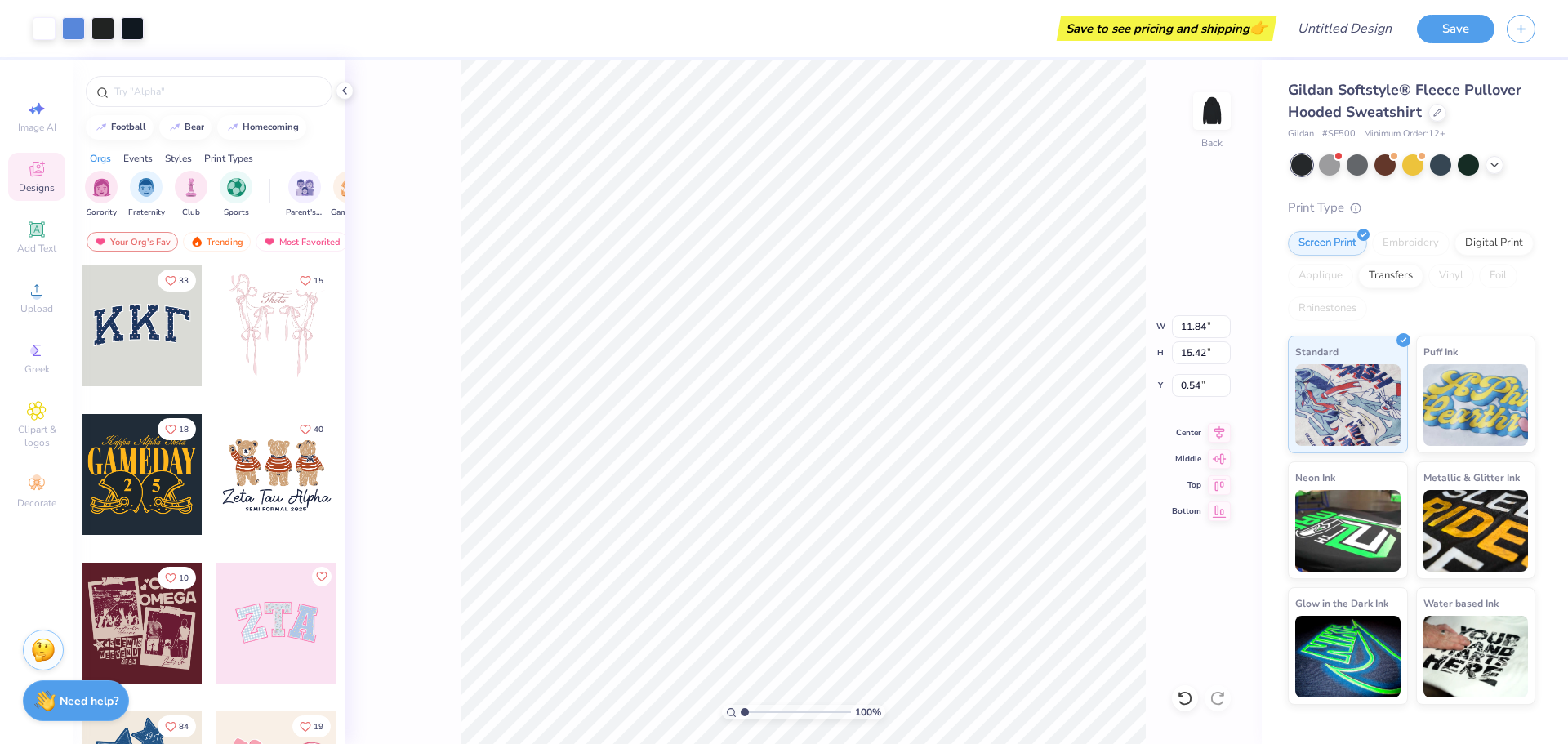
type input "3.54"
type input "4.61"
type input "5.45"
type input "3.14"
type input "4.09"
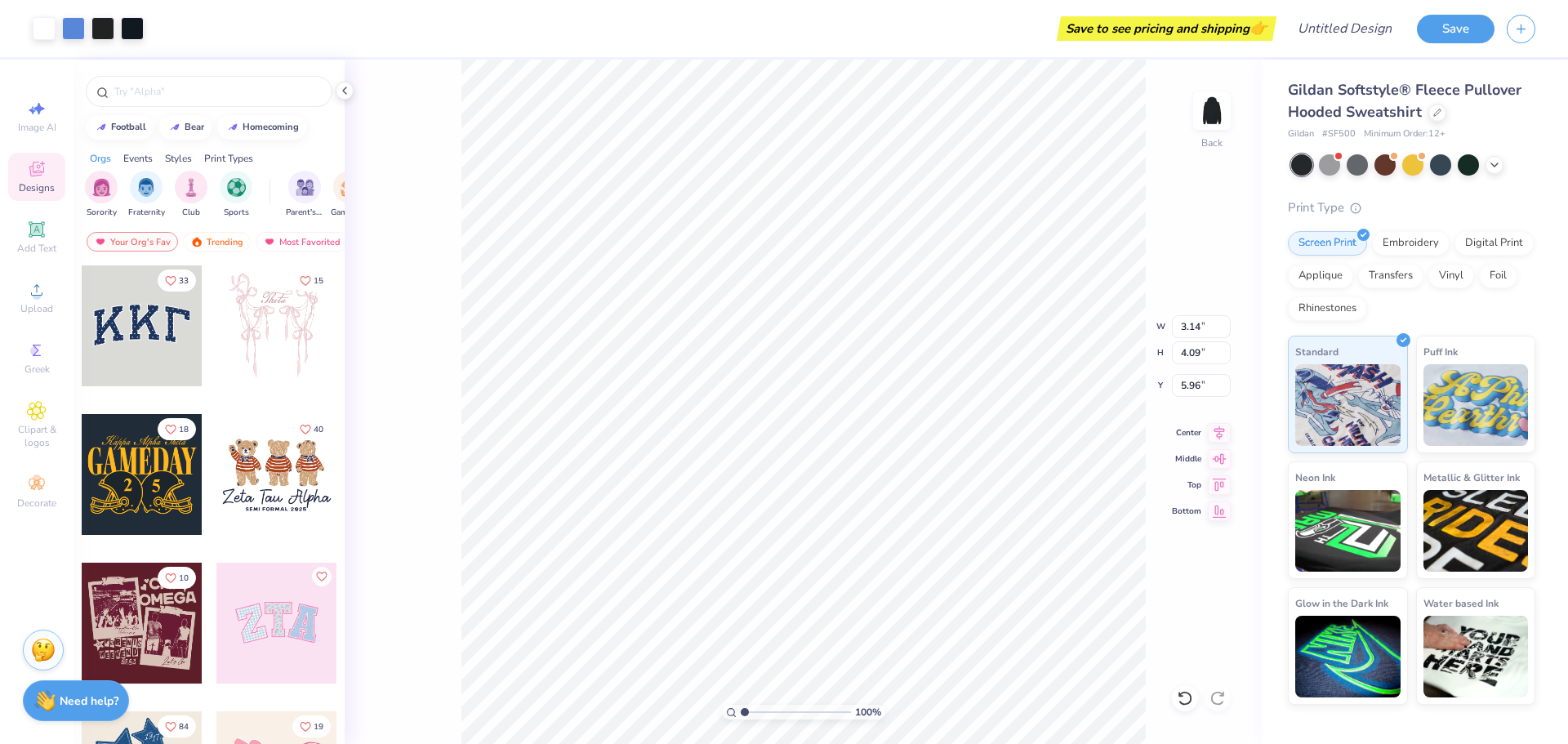
type input "5.86"
click at [1209, 113] on img at bounding box center [1212, 111] width 65 height 65
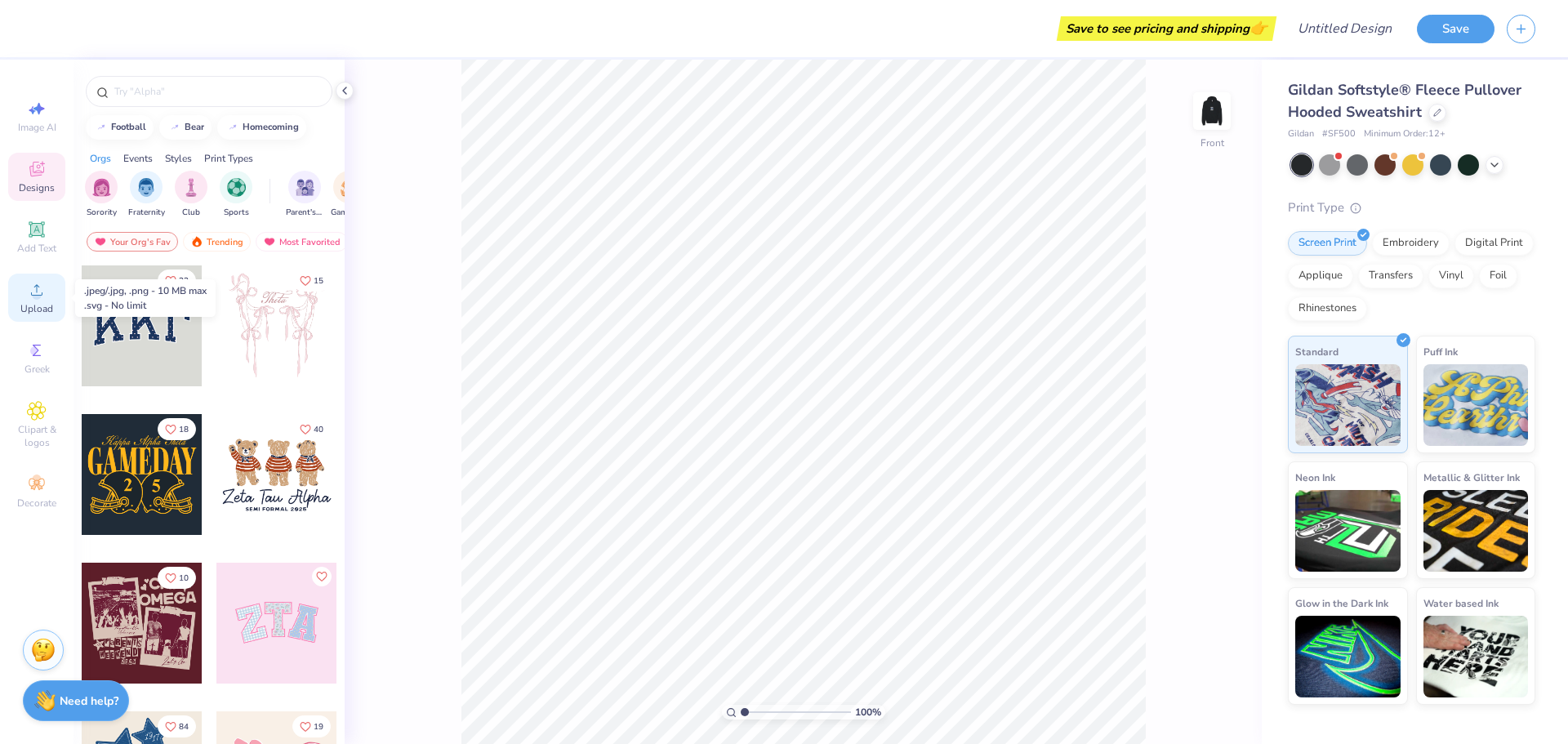
click at [35, 296] on icon at bounding box center [36, 290] width 11 height 11
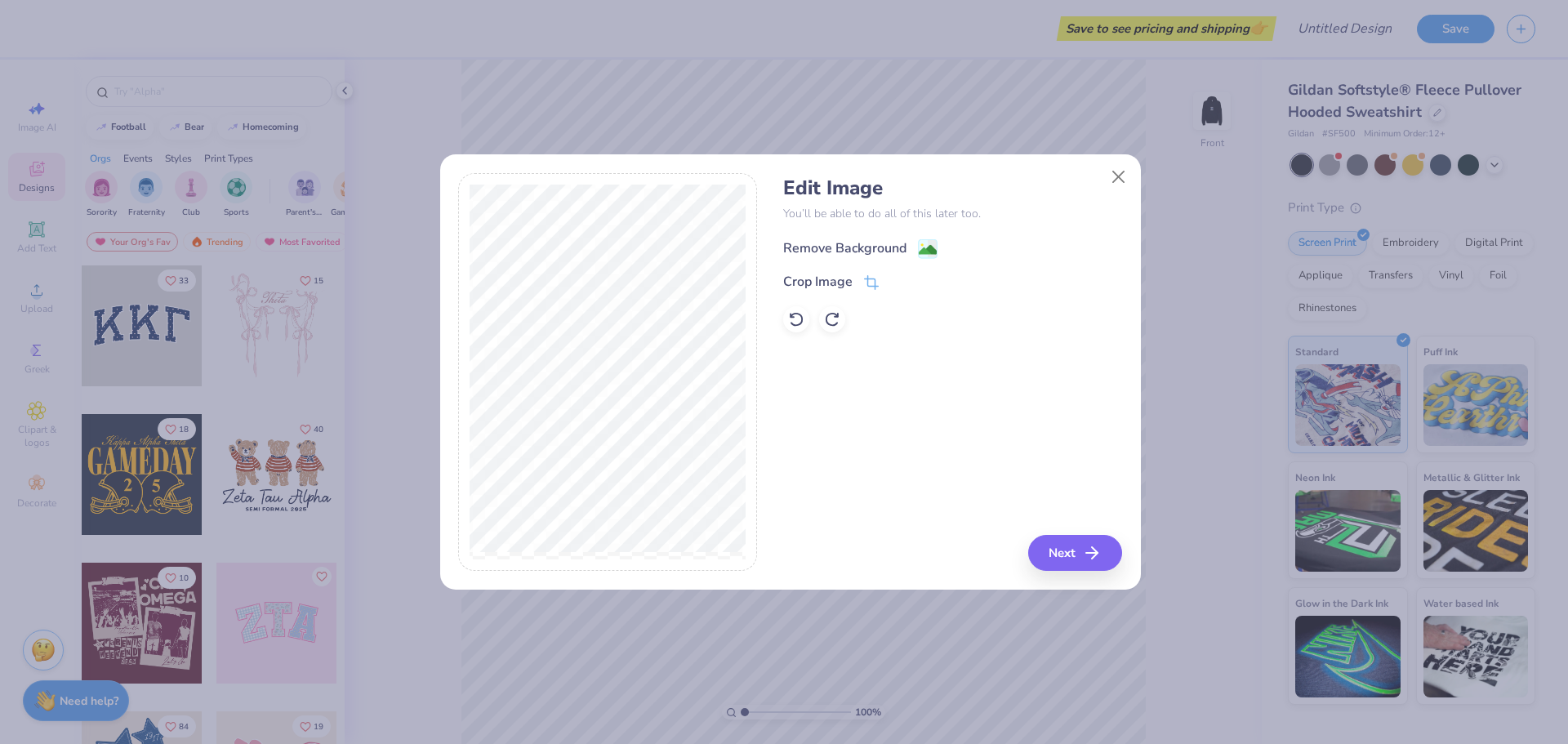
click at [861, 244] on div "Remove Background" at bounding box center [845, 248] width 123 height 20
click at [1080, 556] on button "Next" at bounding box center [1078, 553] width 94 height 36
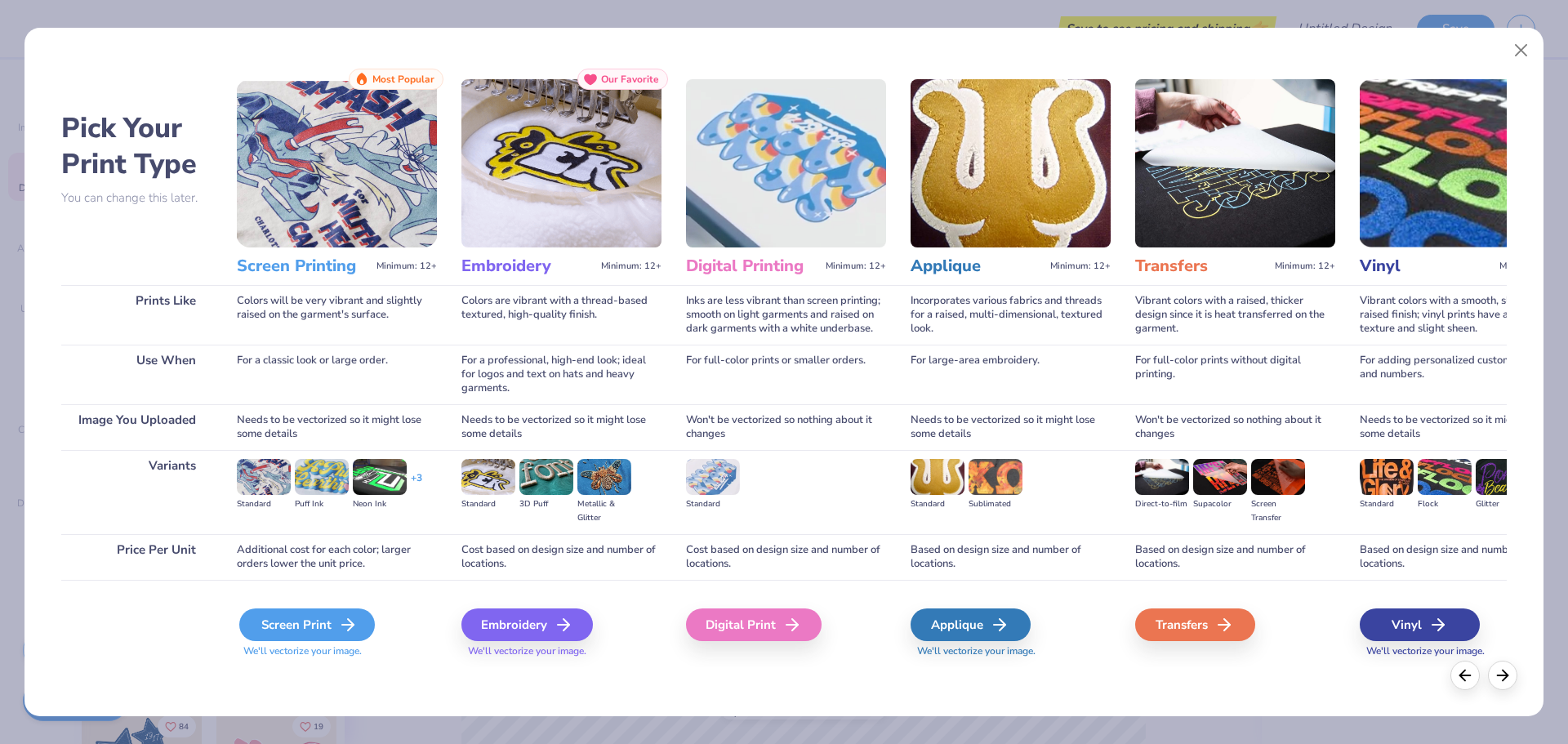
click at [321, 627] on div "Screen Print" at bounding box center [307, 625] width 135 height 33
